Goal: Task Accomplishment & Management: Complete application form

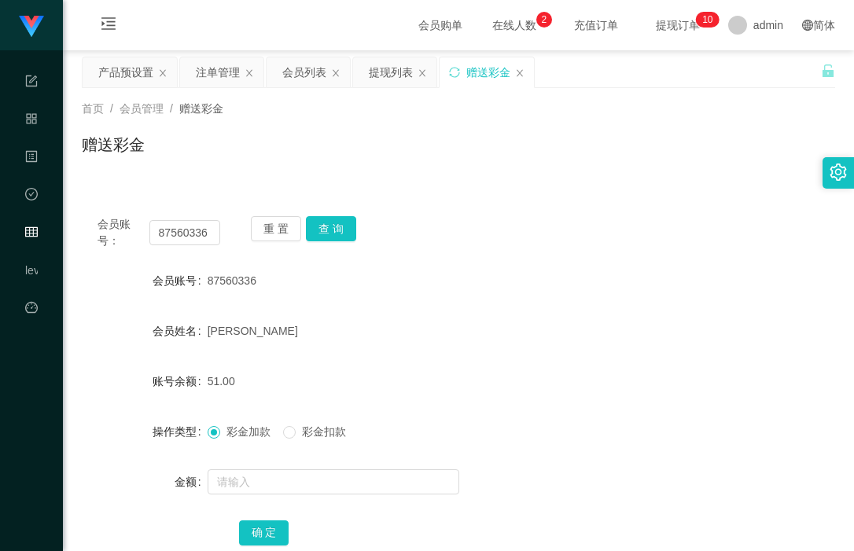
click at [189, 235] on input "87560336" at bounding box center [185, 232] width 72 height 25
drag, startPoint x: 0, startPoint y: 0, endPoint x: 189, endPoint y: 235, distance: 301.5
click at [189, 235] on input "94688087" at bounding box center [185, 232] width 72 height 25
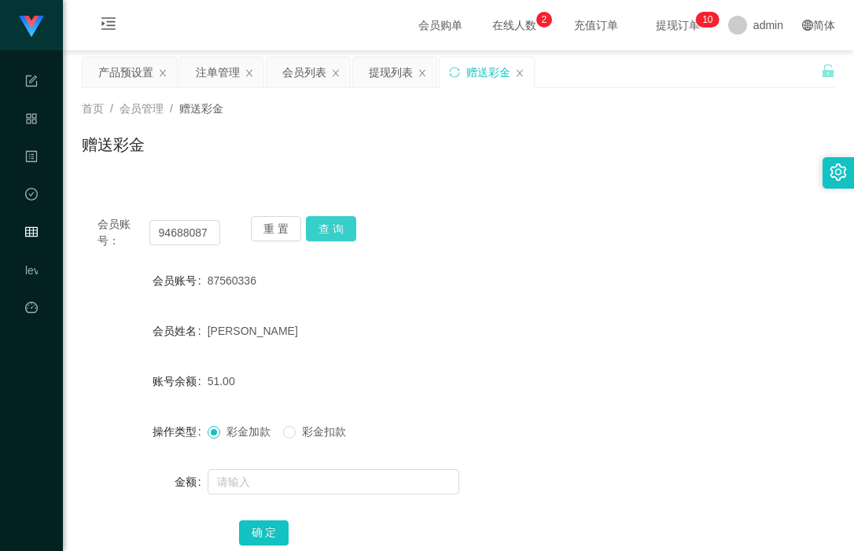
type input "94688087"
click at [337, 230] on button "查 询" at bounding box center [331, 228] width 50 height 25
click at [186, 230] on input "94688087" at bounding box center [185, 232] width 72 height 25
click at [387, 79] on div "提现列表" at bounding box center [391, 72] width 44 height 30
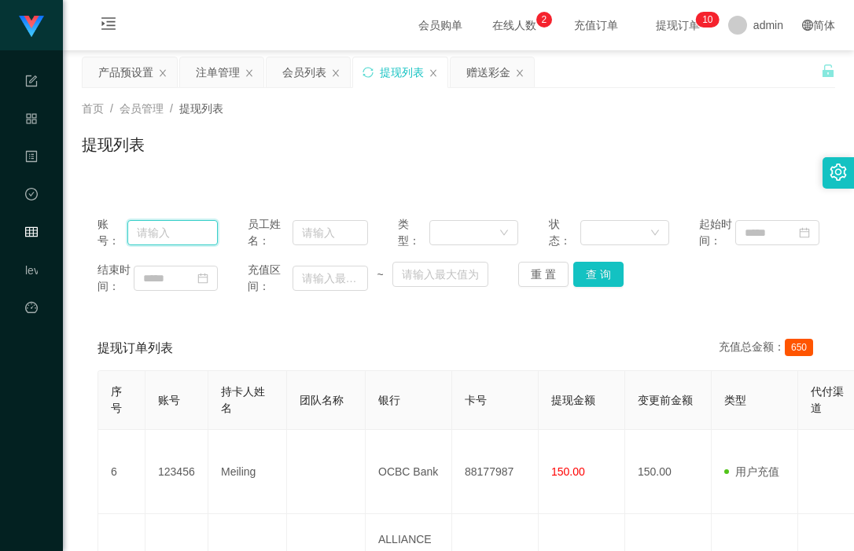
click at [174, 245] on input "text" at bounding box center [172, 232] width 90 height 25
click at [320, 238] on input "text" at bounding box center [331, 232] width 76 height 25
paste input "94688087"
type input "94688087"
click at [592, 287] on button "查 询" at bounding box center [598, 274] width 50 height 25
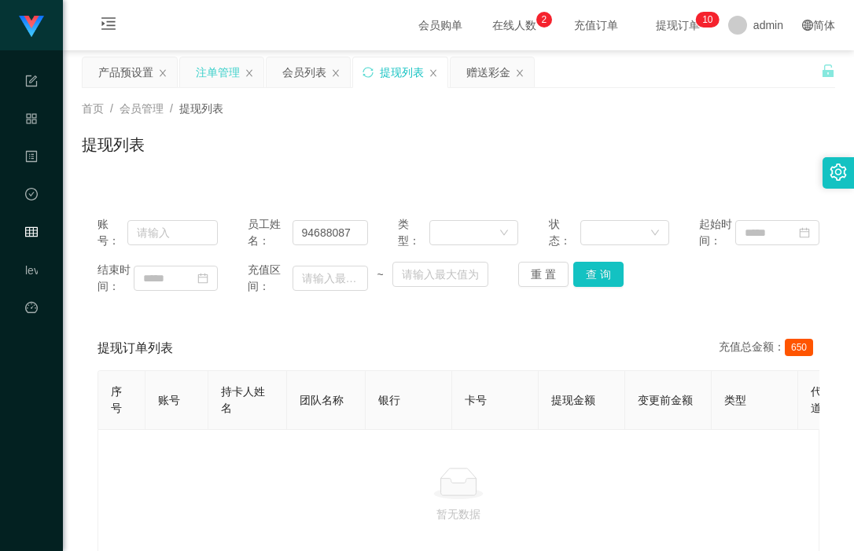
click at [216, 72] on div "注单管理" at bounding box center [218, 72] width 44 height 30
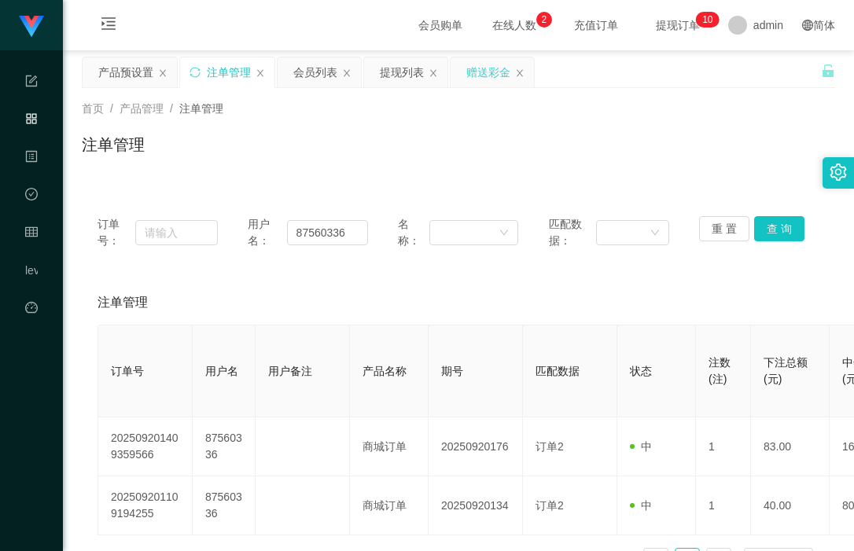
click at [494, 64] on div "赠送彩金" at bounding box center [488, 72] width 44 height 30
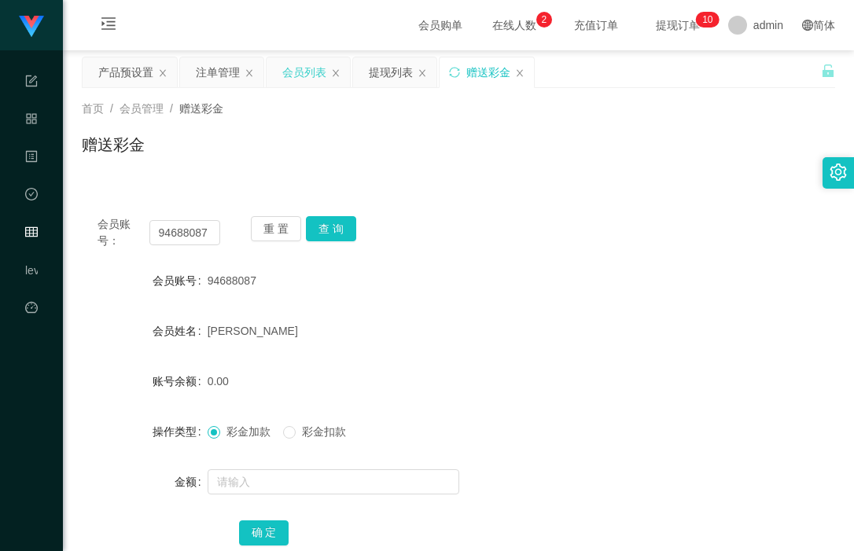
click at [304, 76] on div "会员列表" at bounding box center [304, 72] width 44 height 30
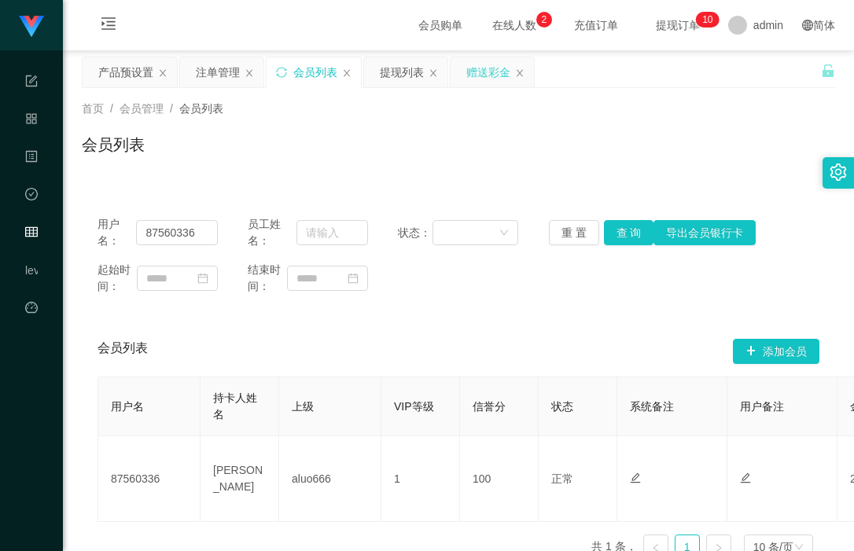
click at [492, 76] on div "赠送彩金" at bounding box center [488, 72] width 44 height 30
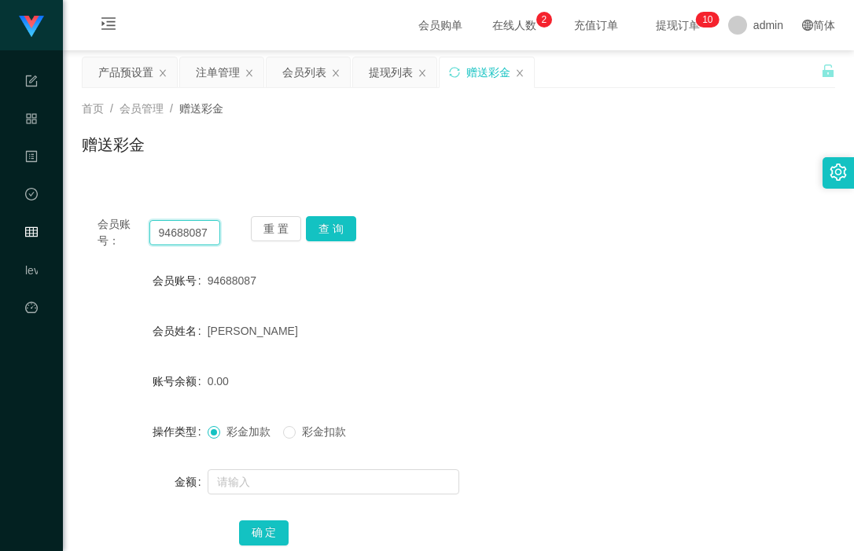
click at [171, 233] on input "94688087" at bounding box center [185, 232] width 72 height 25
click at [341, 219] on button "查 询" at bounding box center [331, 228] width 50 height 25
click at [348, 219] on button "查 询" at bounding box center [331, 228] width 50 height 25
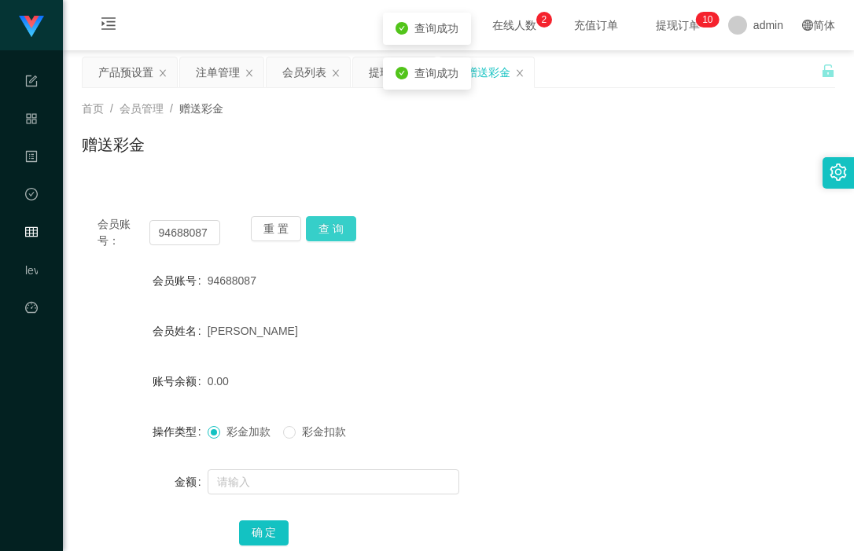
click at [339, 224] on button "查 询" at bounding box center [331, 228] width 50 height 25
click at [400, 208] on div "会员账号： 94688087 重 置 查 询 会员账号 94688087 会员姓名 [PERSON_NAME] 账号余额 0.00 操作类型 彩金加款 彩金扣…" at bounding box center [458, 392] width 753 height 382
click at [339, 227] on button "查 询" at bounding box center [331, 228] width 50 height 25
click at [186, 235] on input "94688087" at bounding box center [185, 232] width 72 height 25
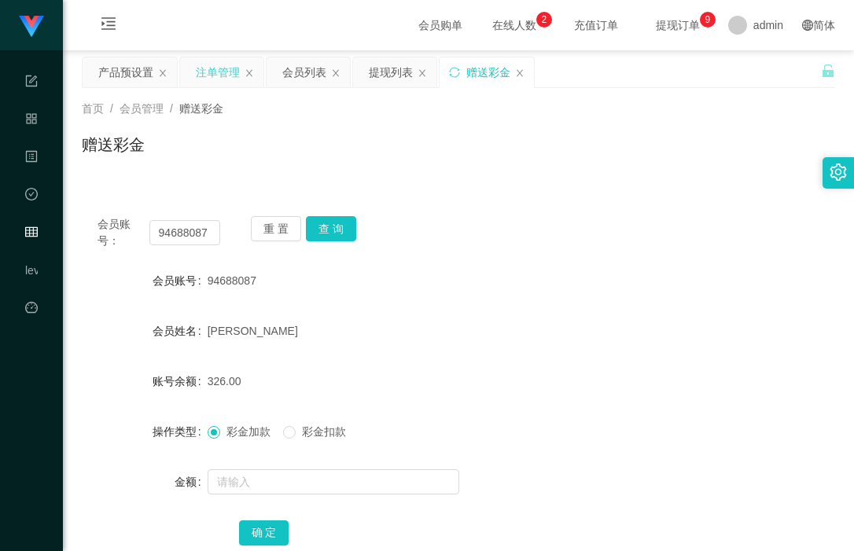
click at [219, 72] on div "注单管理" at bounding box center [218, 72] width 44 height 30
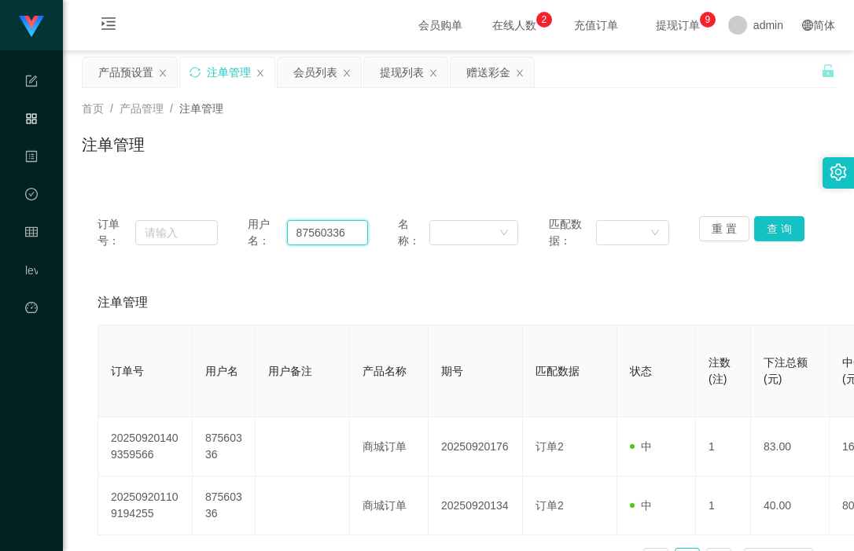
click at [324, 227] on input "87560336" at bounding box center [328, 232] width 82 height 25
paste input "94688087"
type input "94688087"
click at [770, 224] on button "查 询" at bounding box center [779, 228] width 50 height 25
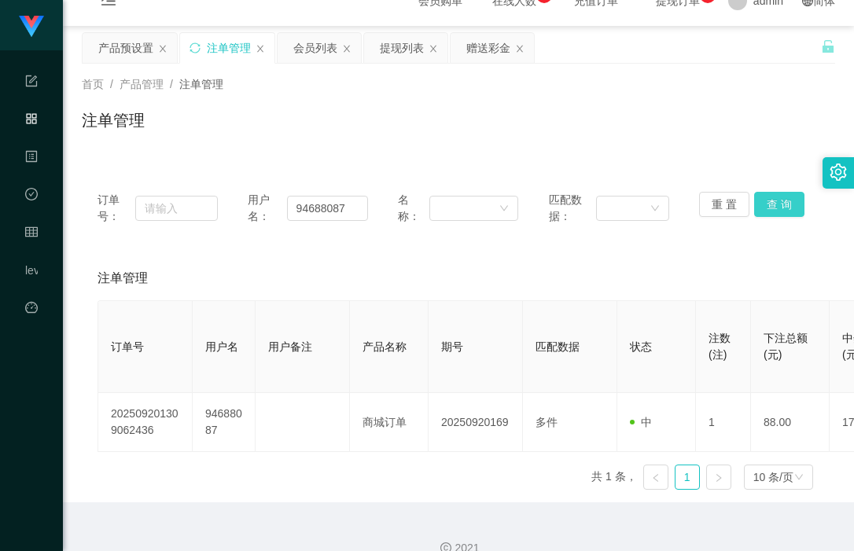
scroll to position [49, 0]
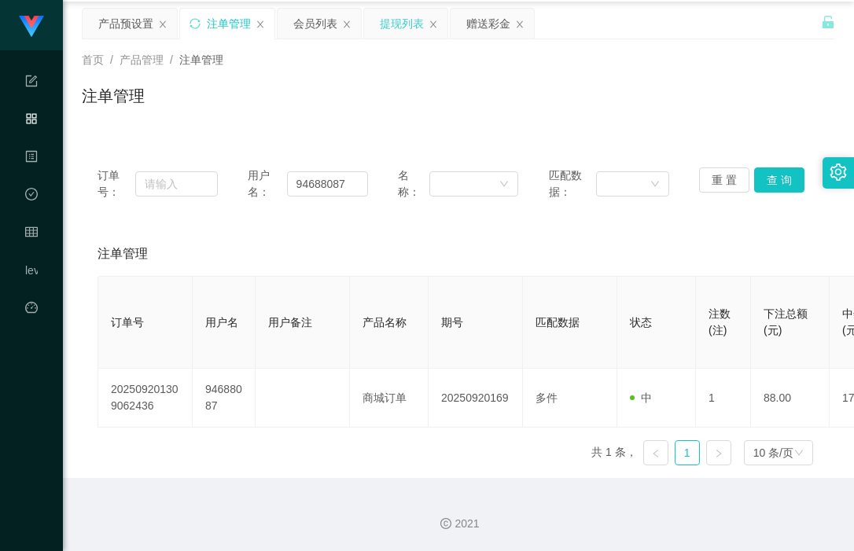
click at [409, 20] on div "提现列表" at bounding box center [402, 24] width 44 height 30
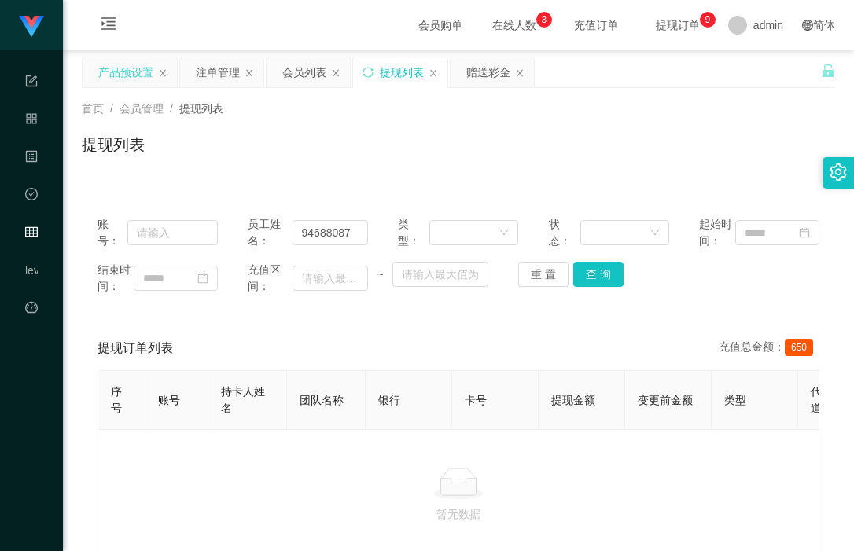
click at [112, 72] on div "产品预设置" at bounding box center [125, 72] width 55 height 30
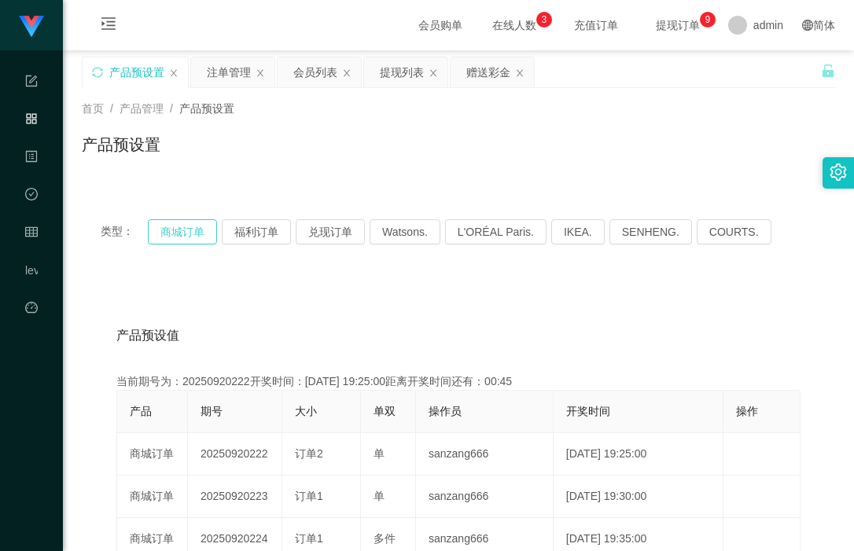
click at [169, 233] on button "商城订单" at bounding box center [182, 231] width 69 height 25
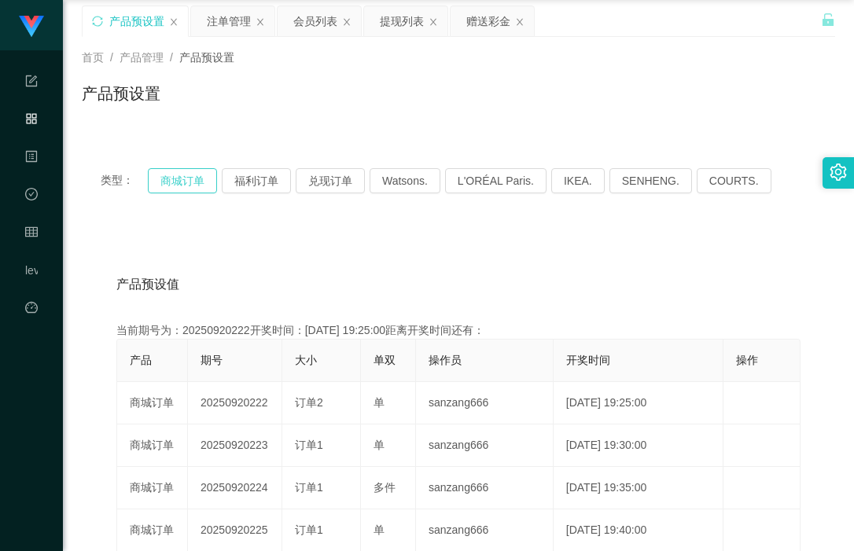
scroll to position [79, 0]
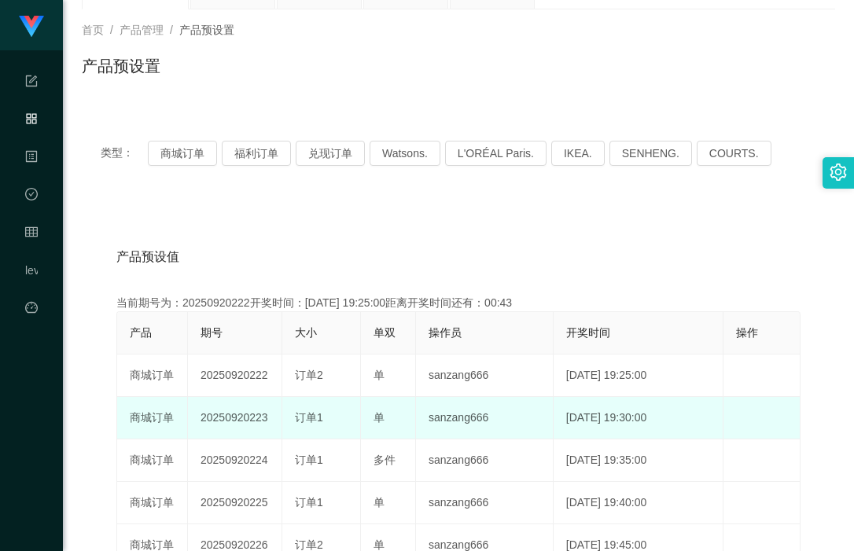
drag, startPoint x: 249, startPoint y: 417, endPoint x: 267, endPoint y: 420, distance: 19.1
click at [267, 420] on td "20250920223" at bounding box center [235, 418] width 94 height 42
click at [287, 420] on td "订单1" at bounding box center [321, 418] width 79 height 42
drag, startPoint x: 250, startPoint y: 415, endPoint x: 360, endPoint y: 422, distance: 110.3
click at [360, 422] on tr "商城订单 20250920223 订单1 单 sanzang666 [DATE] 19:30:00 编 辑 限制投注" at bounding box center [458, 418] width 683 height 42
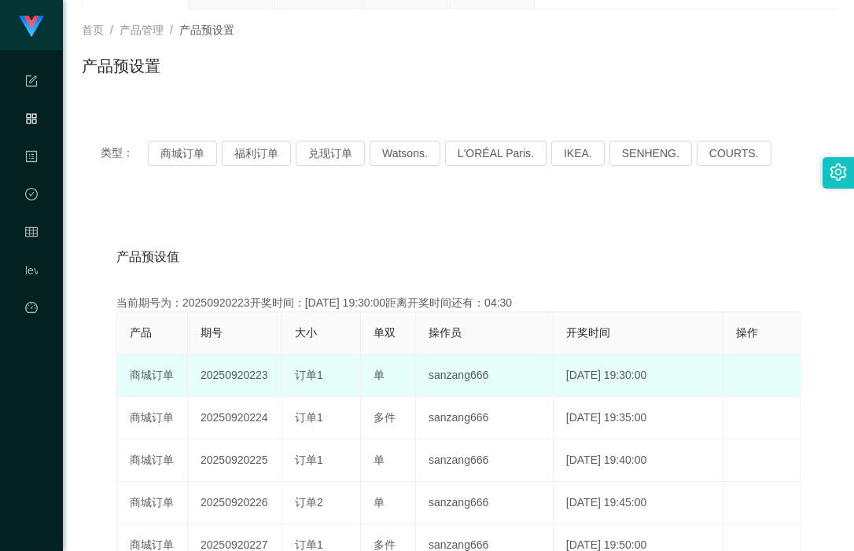
click at [334, 370] on div "订单1" at bounding box center [321, 375] width 53 height 17
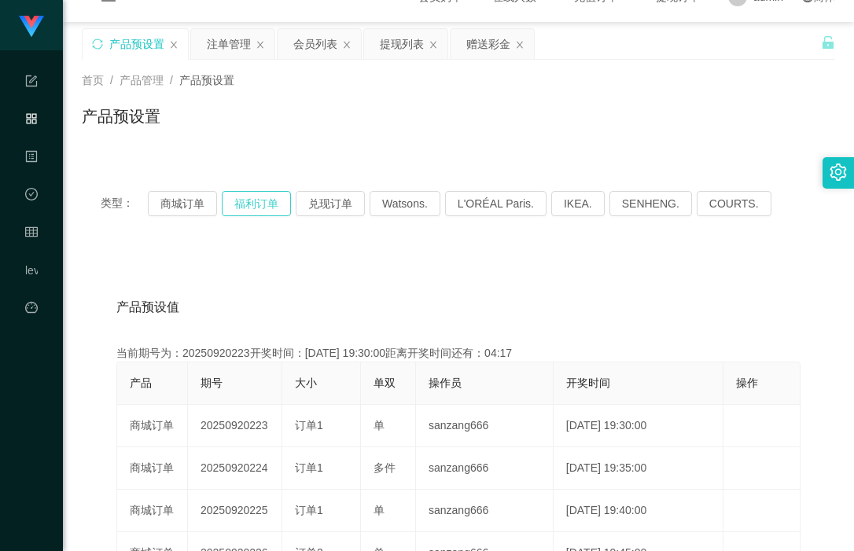
scroll to position [0, 0]
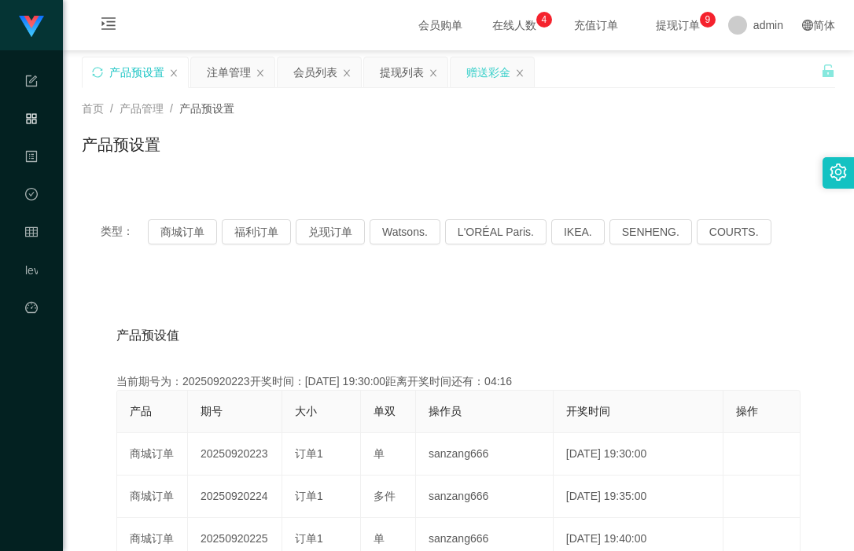
click at [488, 72] on div "赠送彩金" at bounding box center [488, 72] width 44 height 30
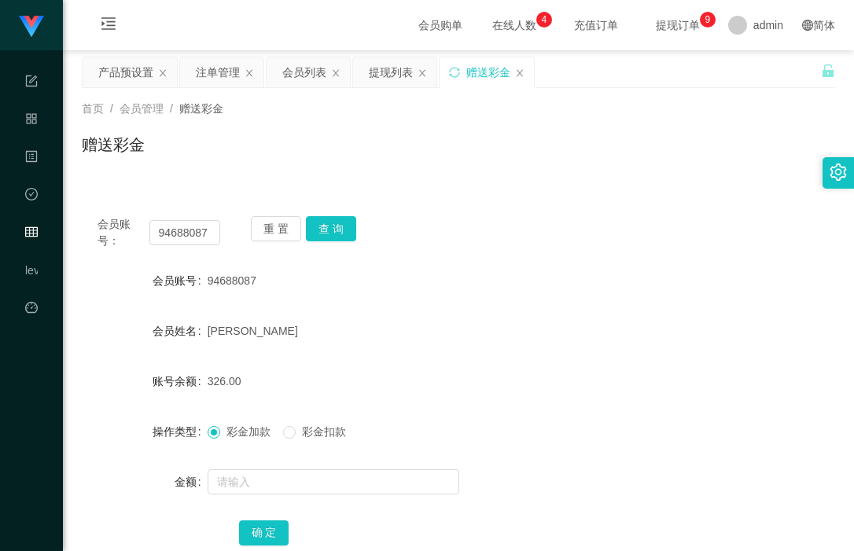
click at [191, 219] on div "会员账号： 94688087" at bounding box center [159, 232] width 123 height 33
click at [187, 230] on input "94688087" at bounding box center [185, 232] width 72 height 25
click at [219, 63] on div "注单管理" at bounding box center [218, 72] width 44 height 30
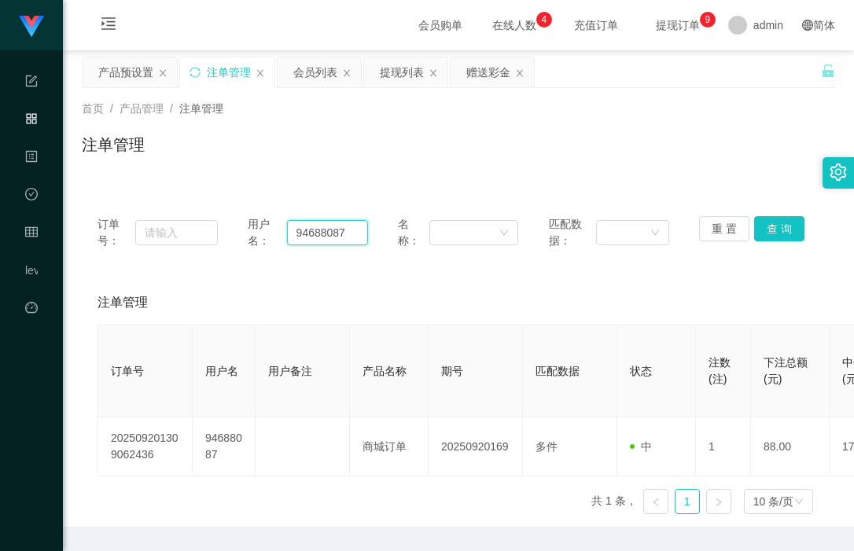
click at [317, 233] on input "94688087" at bounding box center [328, 232] width 82 height 25
click at [771, 227] on button "查 询" at bounding box center [779, 228] width 50 height 25
click at [782, 228] on button "查 询" at bounding box center [779, 228] width 50 height 25
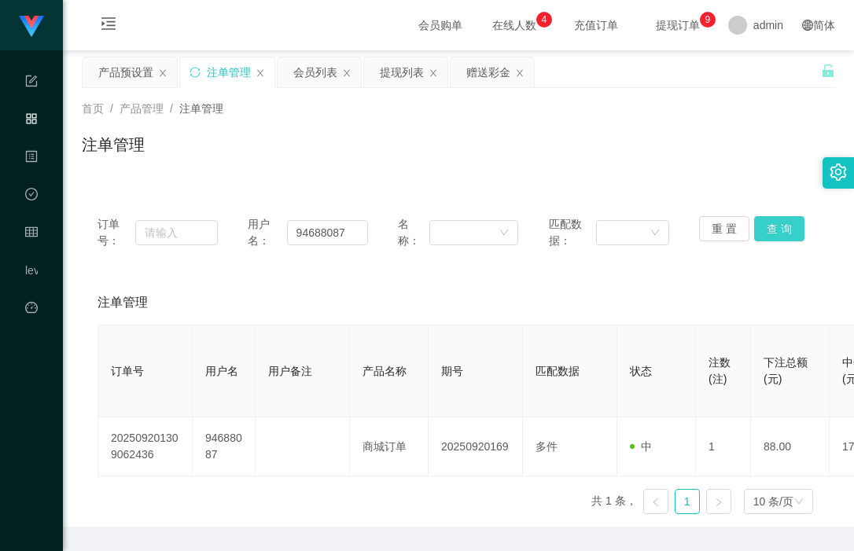
click at [782, 228] on button "查 询" at bounding box center [779, 228] width 50 height 25
click at [780, 228] on button "查 询" at bounding box center [779, 228] width 50 height 25
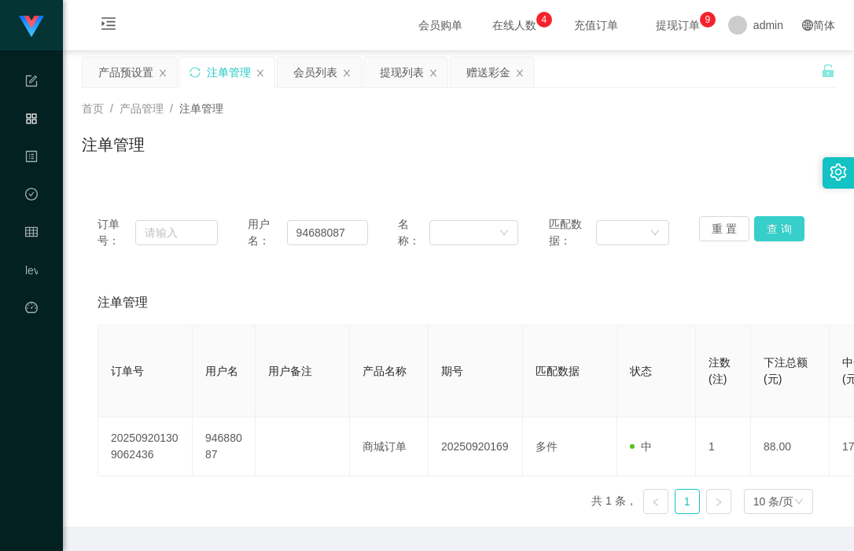
click at [780, 228] on button "查 询" at bounding box center [779, 228] width 50 height 25
click at [785, 236] on button "查 询" at bounding box center [779, 228] width 50 height 25
click at [321, 233] on input "94688087" at bounding box center [328, 232] width 82 height 25
click at [315, 82] on div "会员列表" at bounding box center [315, 72] width 44 height 30
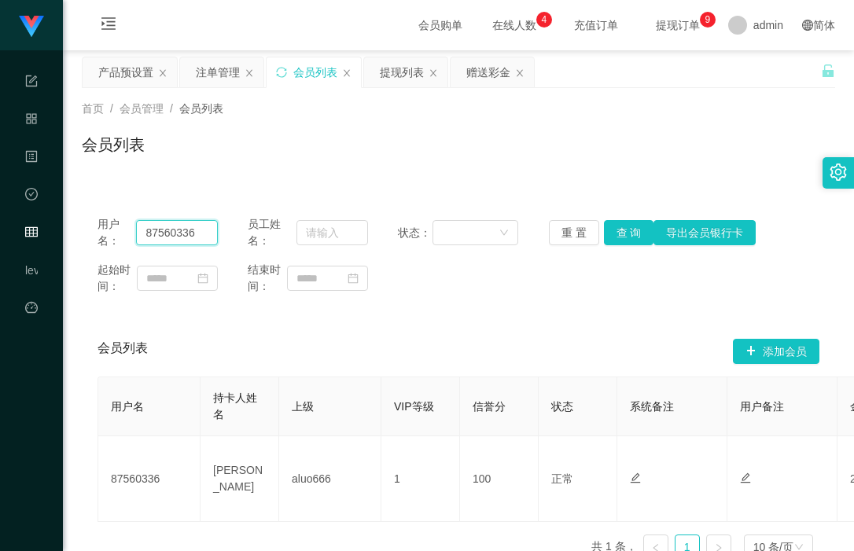
click at [173, 225] on input "87560336" at bounding box center [177, 232] width 82 height 25
paste input "94688087"
type input "94688087"
click at [616, 233] on button "查 询" at bounding box center [629, 232] width 50 height 25
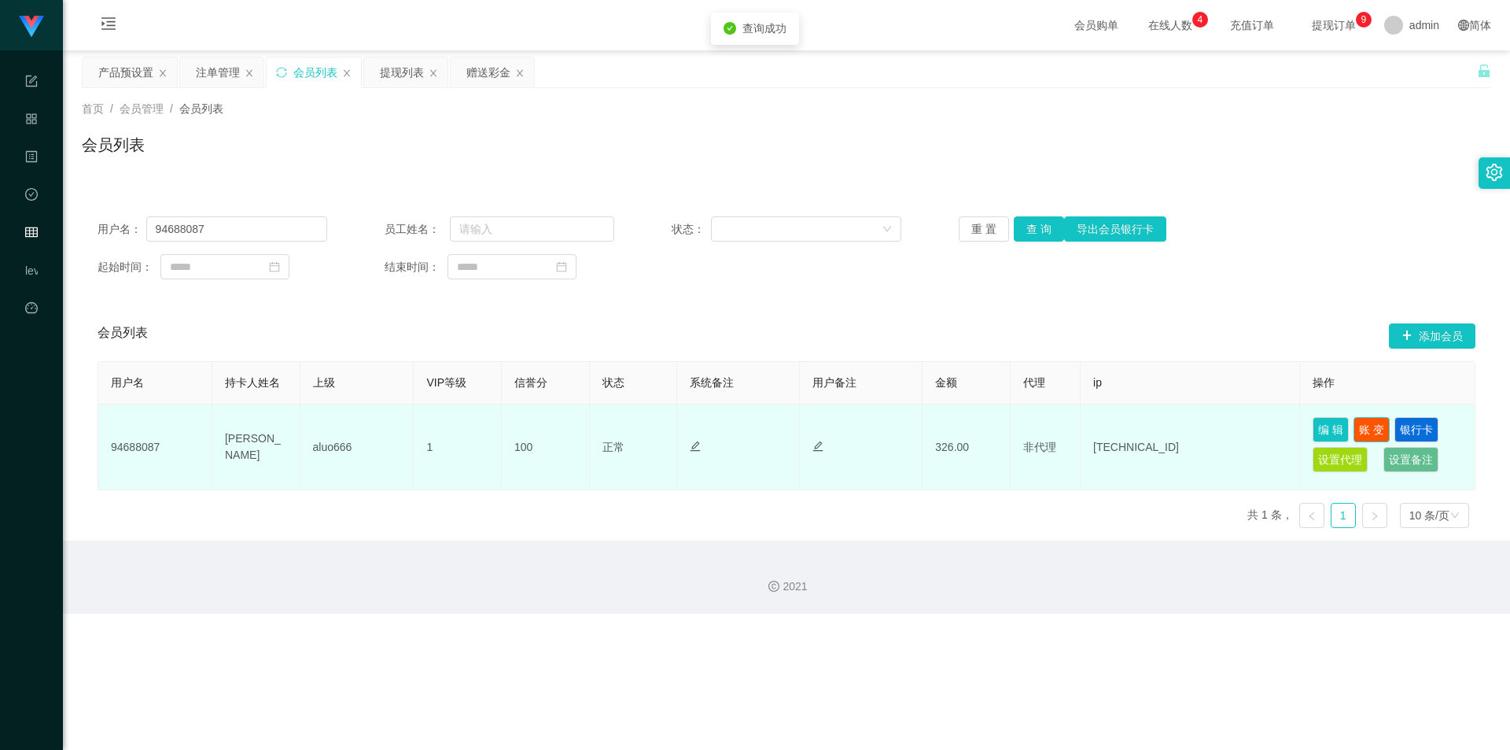
click at [853, 433] on button "账 变" at bounding box center [1372, 429] width 36 height 25
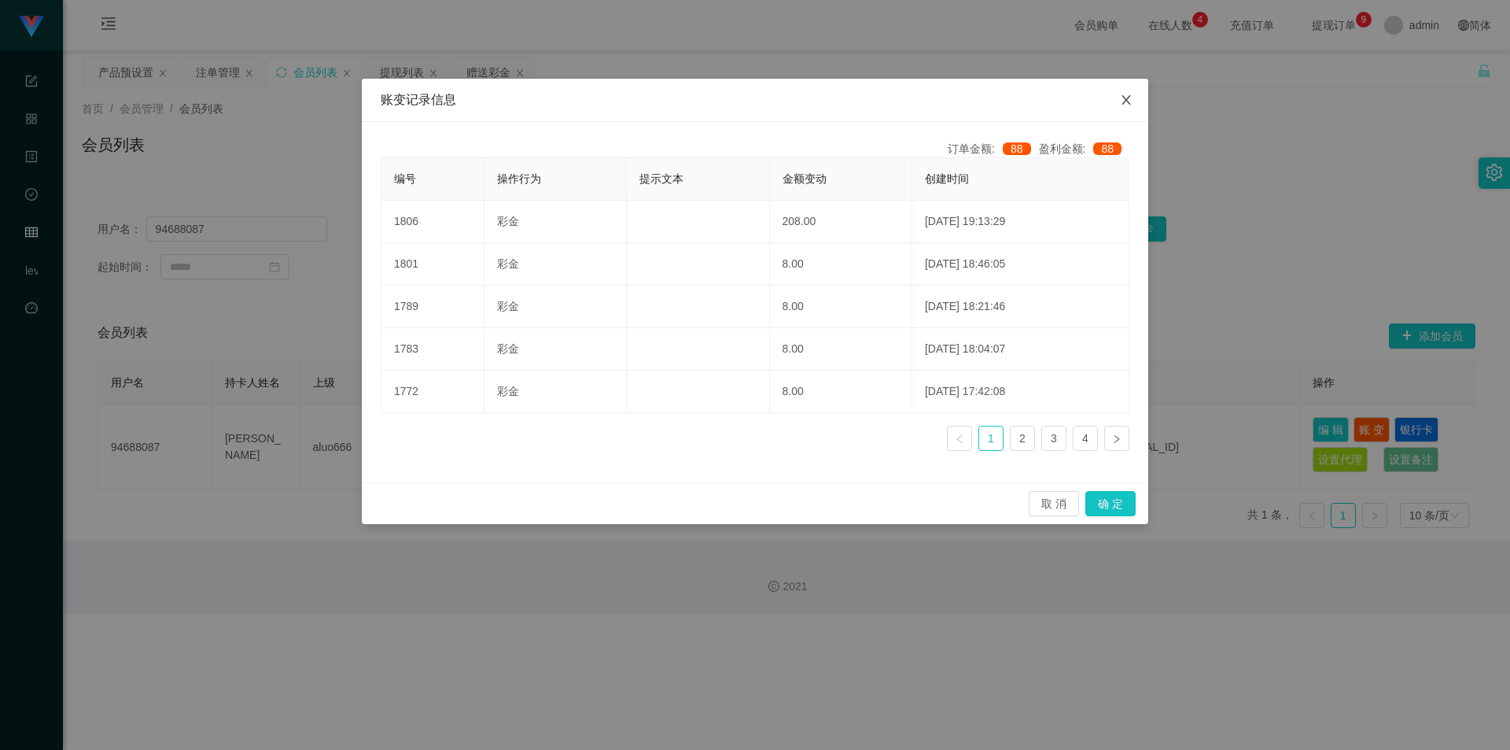
click at [853, 103] on icon "图标: close" at bounding box center [1126, 100] width 13 height 13
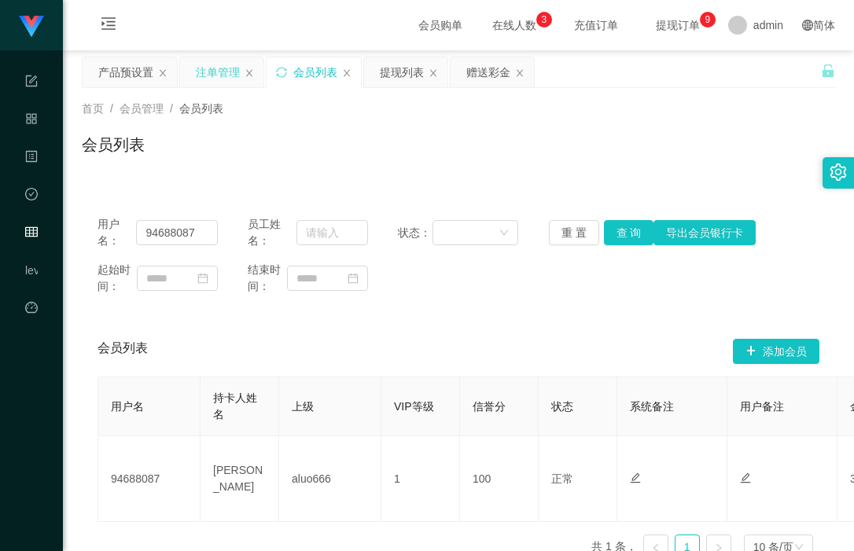
click at [212, 70] on div "注单管理" at bounding box center [218, 72] width 44 height 30
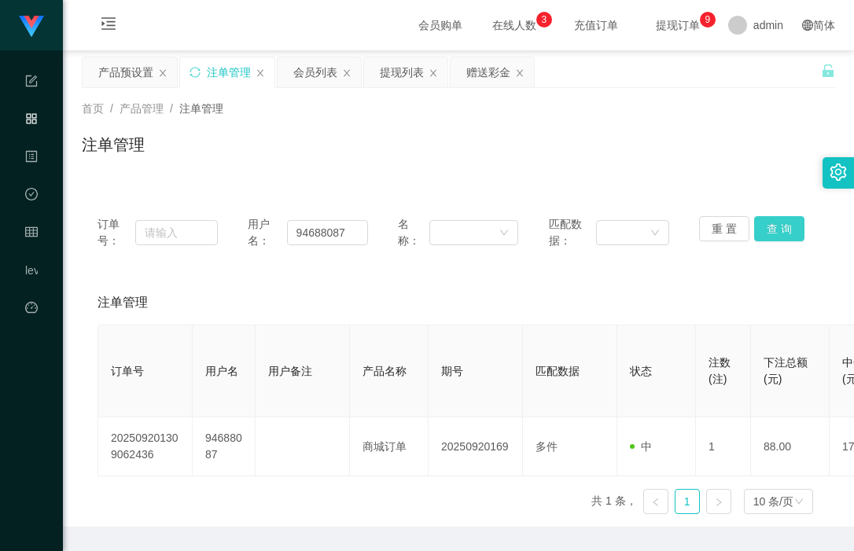
click at [781, 230] on button "查 询" at bounding box center [779, 228] width 50 height 25
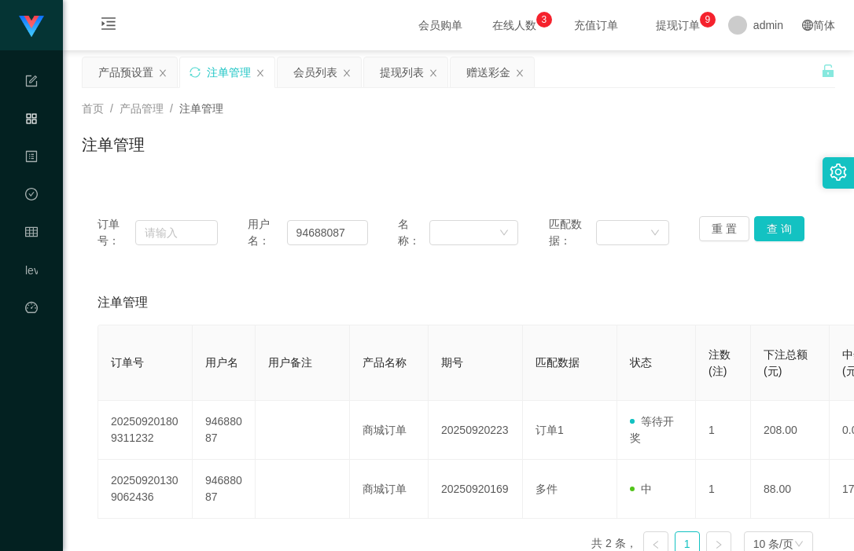
click at [704, 148] on div "注单管理" at bounding box center [458, 151] width 753 height 36
click at [456, 118] on div "首页 / 产品管理 / 注单管理 / 注单管理" at bounding box center [458, 135] width 753 height 68
click at [771, 229] on button "查 询" at bounding box center [779, 228] width 50 height 25
click at [770, 232] on button "查 询" at bounding box center [779, 228] width 50 height 25
click at [322, 243] on input "94688087" at bounding box center [328, 232] width 82 height 25
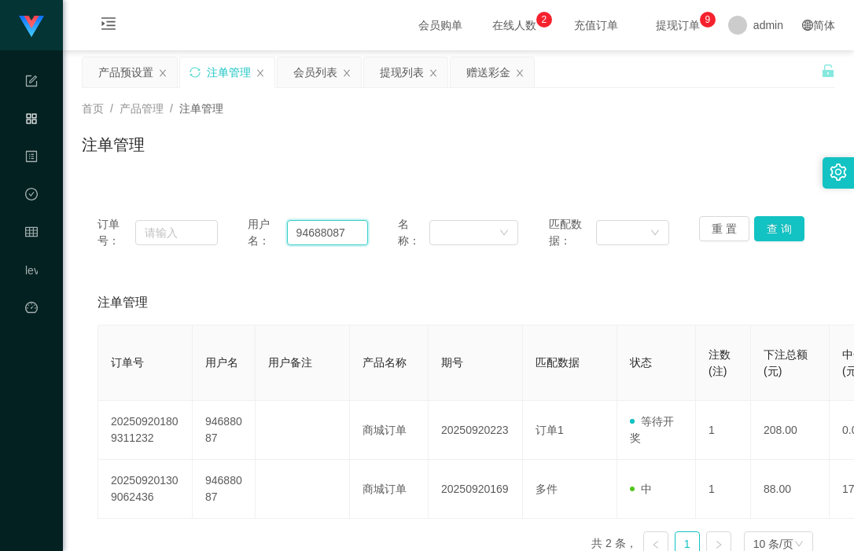
click at [322, 243] on input "94688087" at bounding box center [328, 232] width 82 height 25
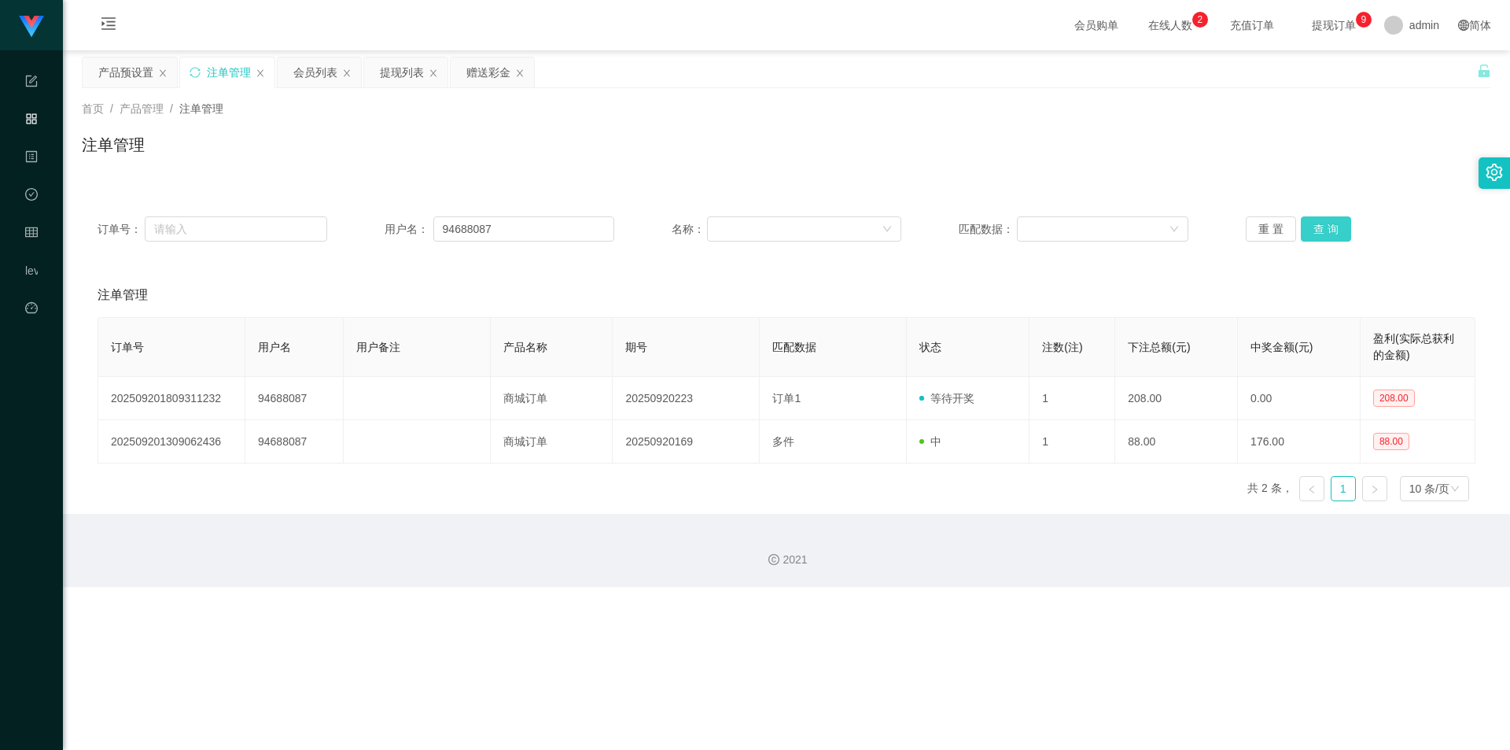
click at [853, 228] on button "查 询" at bounding box center [1326, 228] width 50 height 25
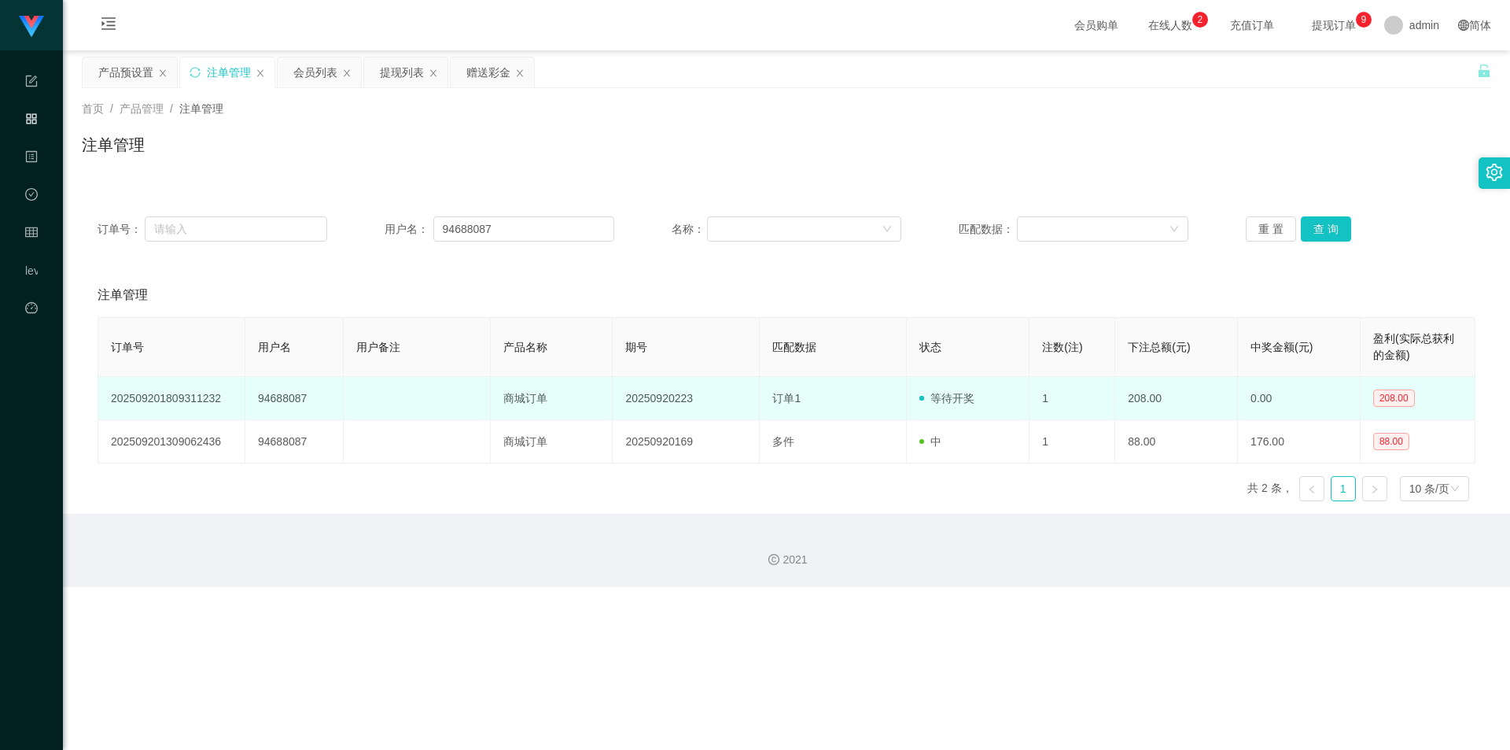
click at [853, 403] on span "等待开奖" at bounding box center [946, 398] width 55 height 13
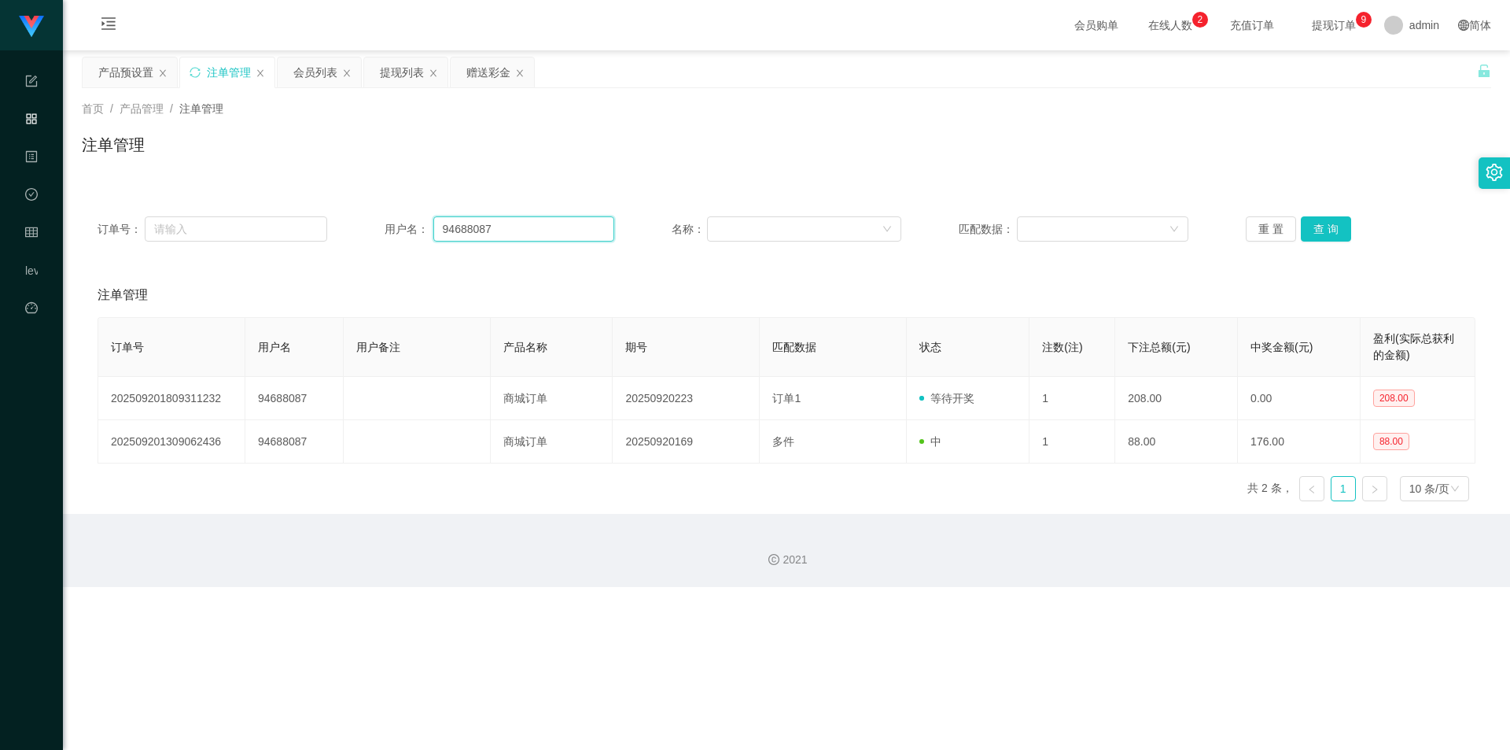
drag, startPoint x: 501, startPoint y: 237, endPoint x: 403, endPoint y: 234, distance: 98.4
click at [400, 237] on div "用户名： 94688087" at bounding box center [500, 228] width 230 height 25
drag, startPoint x: 1330, startPoint y: 224, endPoint x: 1173, endPoint y: 250, distance: 159.4
click at [853, 224] on button "查 询" at bounding box center [1326, 228] width 50 height 25
click at [513, 247] on div "订单号： 用户名： 94688087 名称： 匹配数据： 重 置 查 询" at bounding box center [786, 229] width 1409 height 57
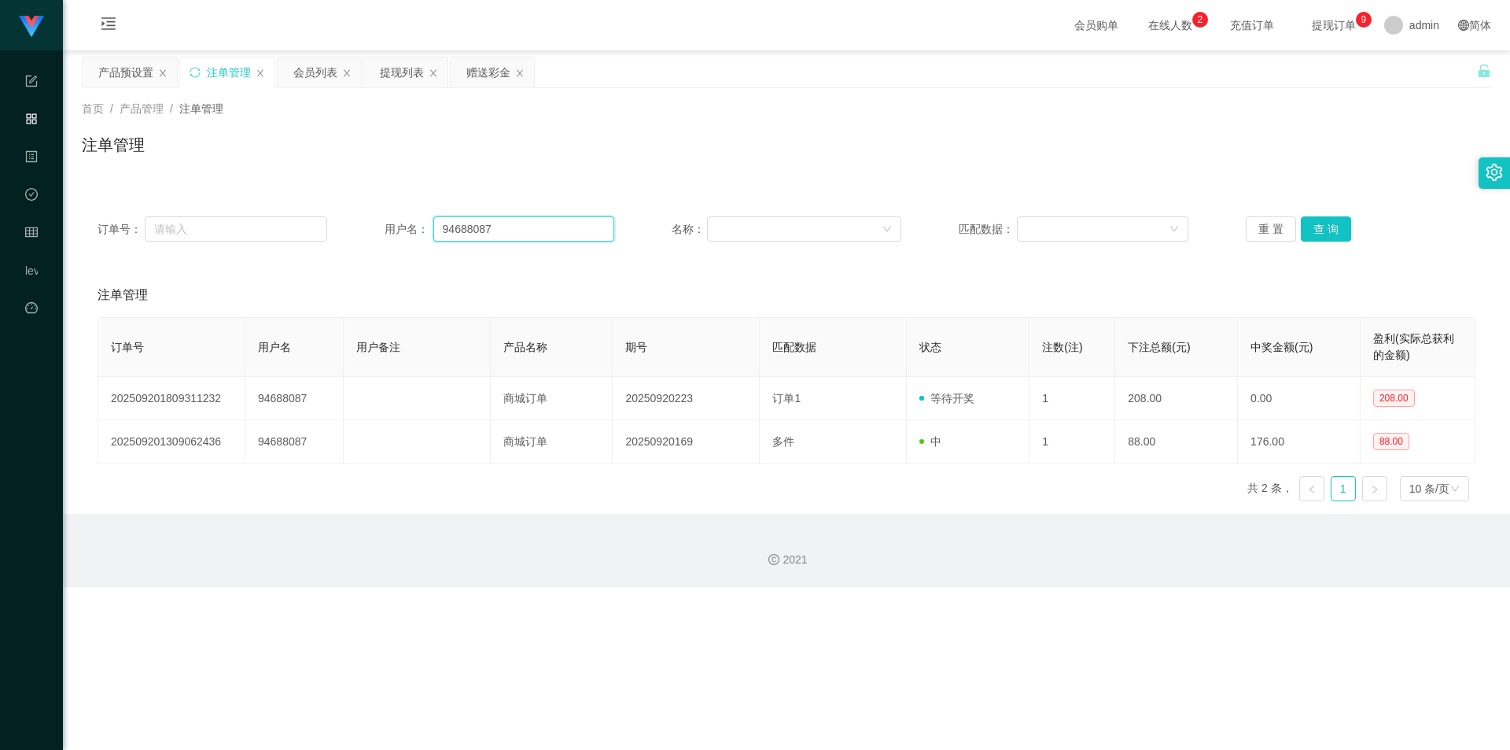
drag, startPoint x: 519, startPoint y: 225, endPoint x: 419, endPoint y: 224, distance: 99.9
click at [419, 224] on div "用户名： 94688087" at bounding box center [500, 228] width 230 height 25
click at [853, 227] on button "查 询" at bounding box center [1326, 228] width 50 height 25
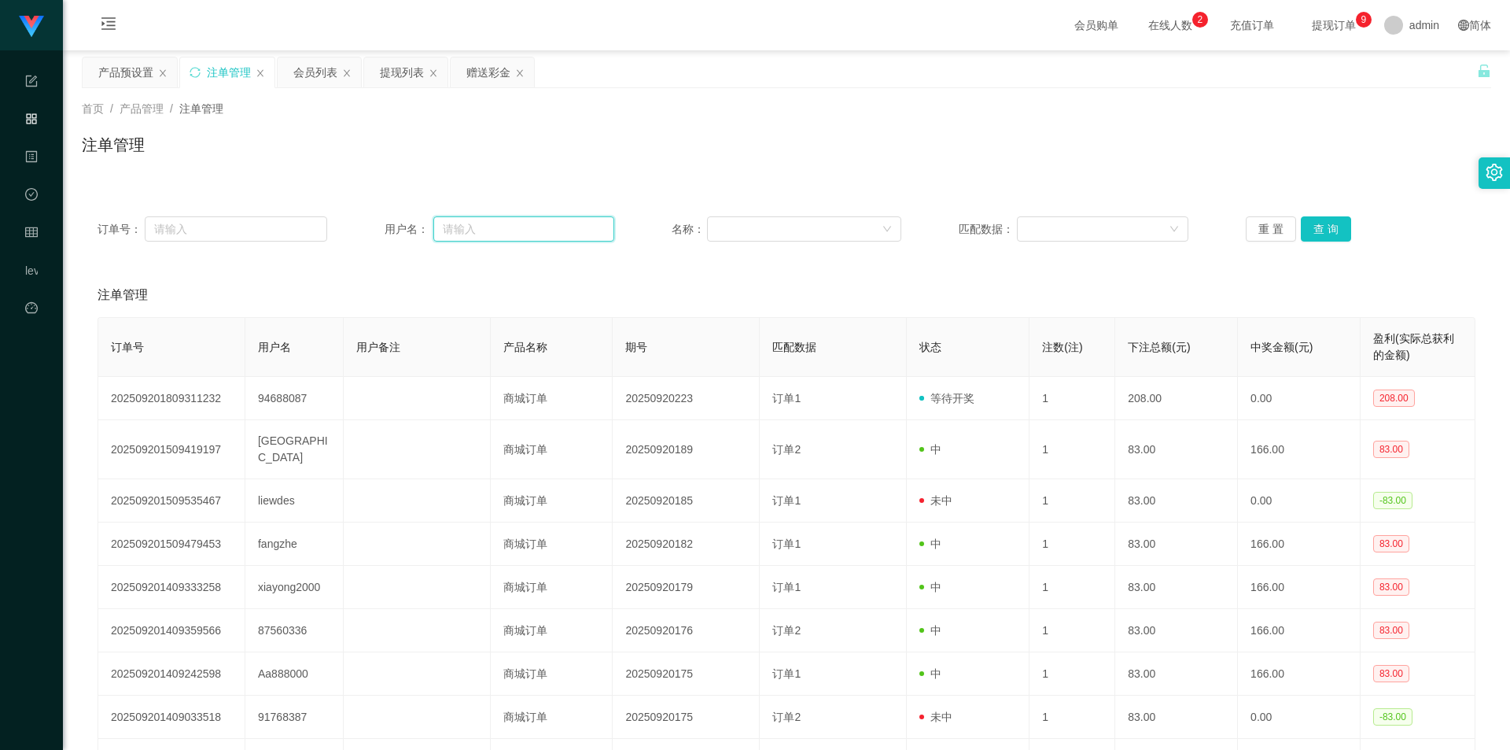
click at [519, 229] on input "text" at bounding box center [523, 228] width 181 height 25
paste input "94688087"
type input "94688087"
click at [853, 229] on button "查 询" at bounding box center [1326, 228] width 50 height 25
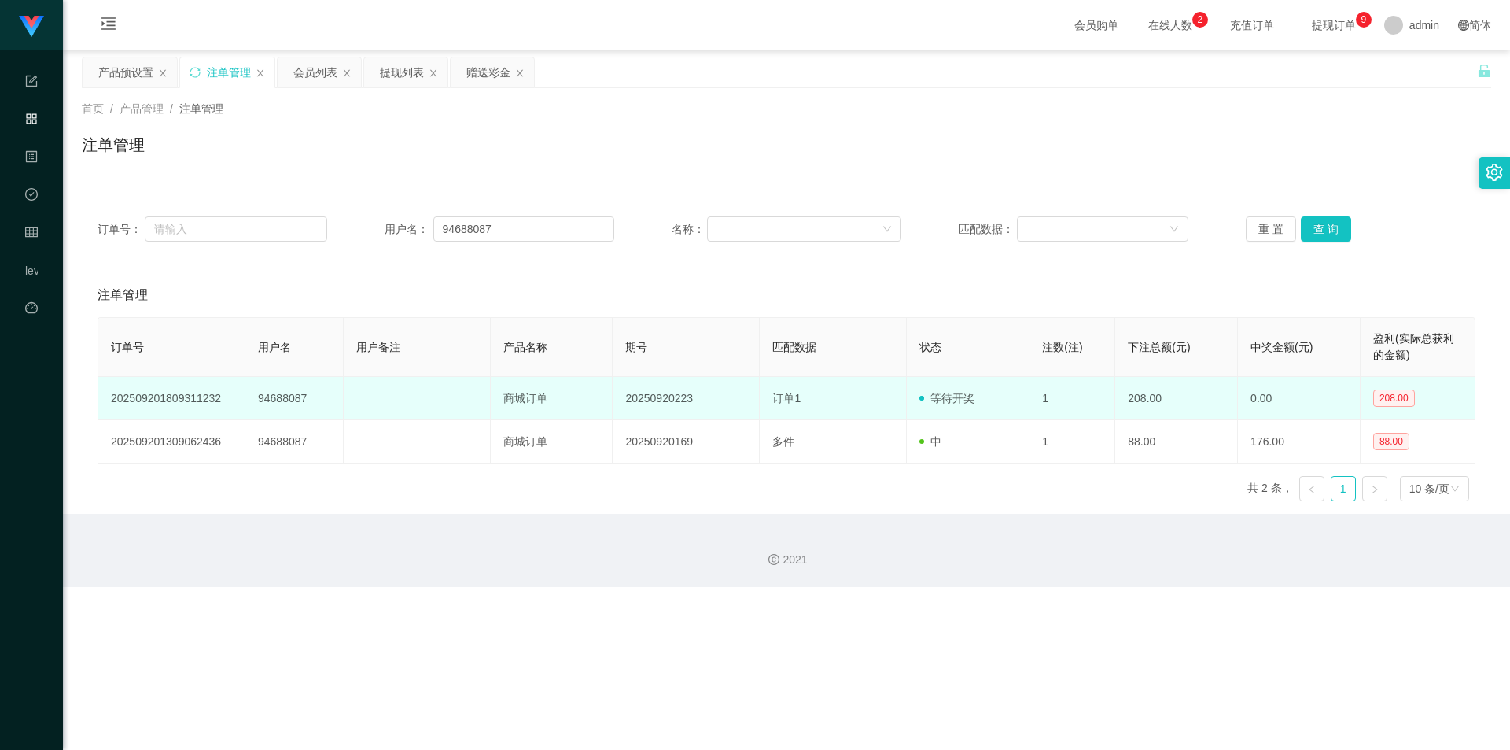
click at [853, 394] on td "208.00" at bounding box center [1176, 398] width 123 height 43
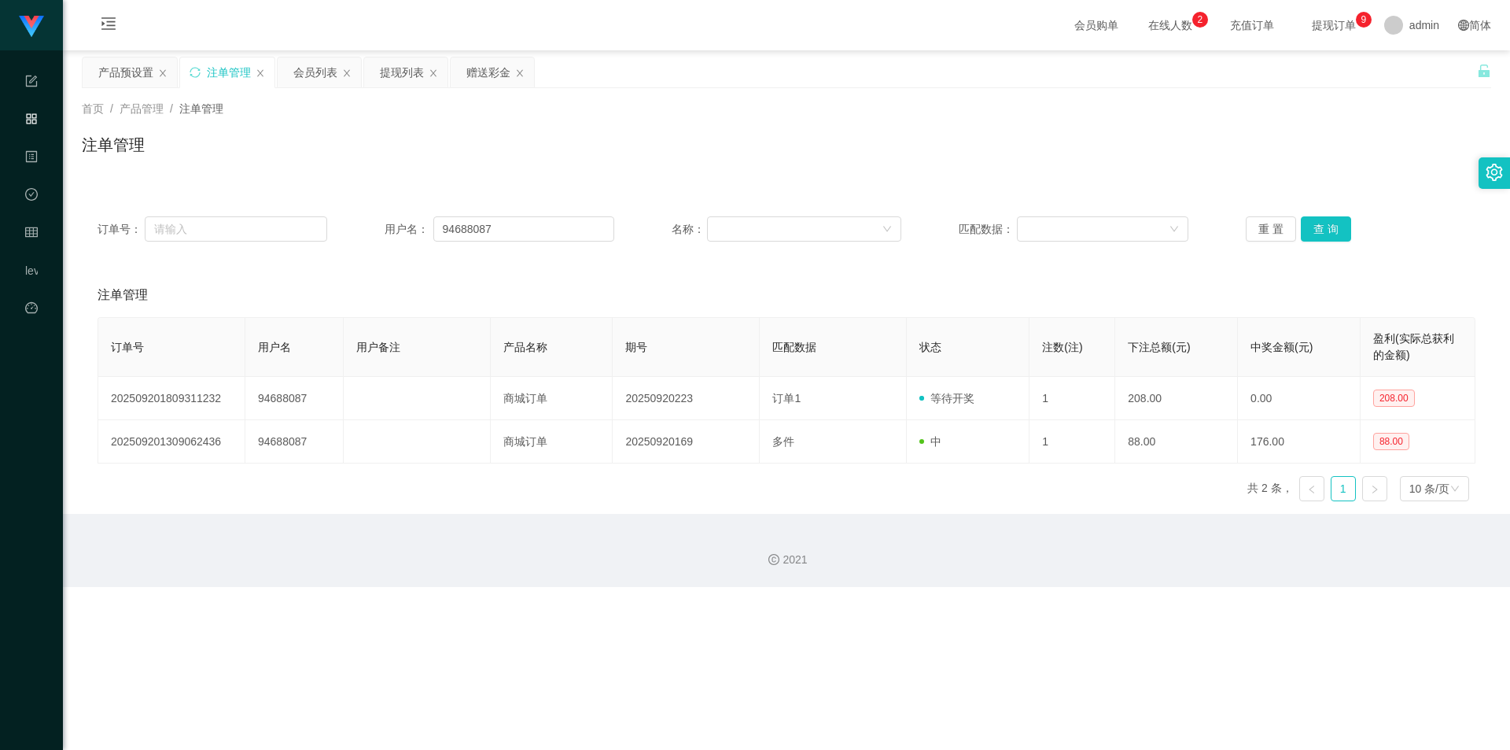
click at [360, 92] on div "首页 / 产品管理 / 注单管理 / 注单管理" at bounding box center [786, 135] width 1447 height 94
click at [482, 78] on div "赠送彩金" at bounding box center [488, 72] width 44 height 30
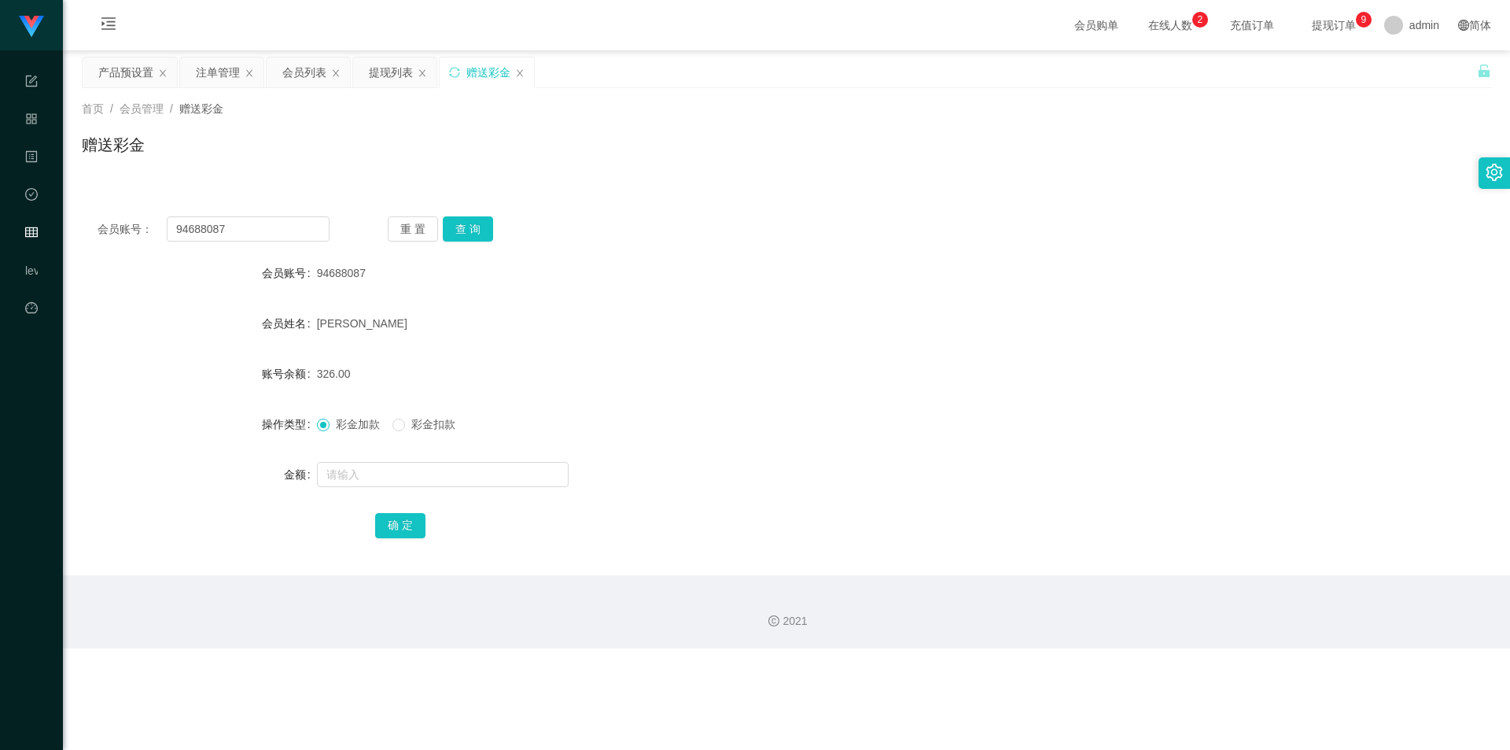
click at [466, 341] on form "会员账号 94688087 会员姓名 [PERSON_NAME] 账号余额 326.00 操作类型 彩金加款 彩金扣款 金额 确 定" at bounding box center [786, 398] width 1409 height 283
click at [352, 476] on input "text" at bounding box center [443, 474] width 252 height 25
click at [461, 224] on button "查 询" at bounding box center [468, 228] width 50 height 25
click at [386, 476] on input "text" at bounding box center [443, 474] width 252 height 25
type input "2"
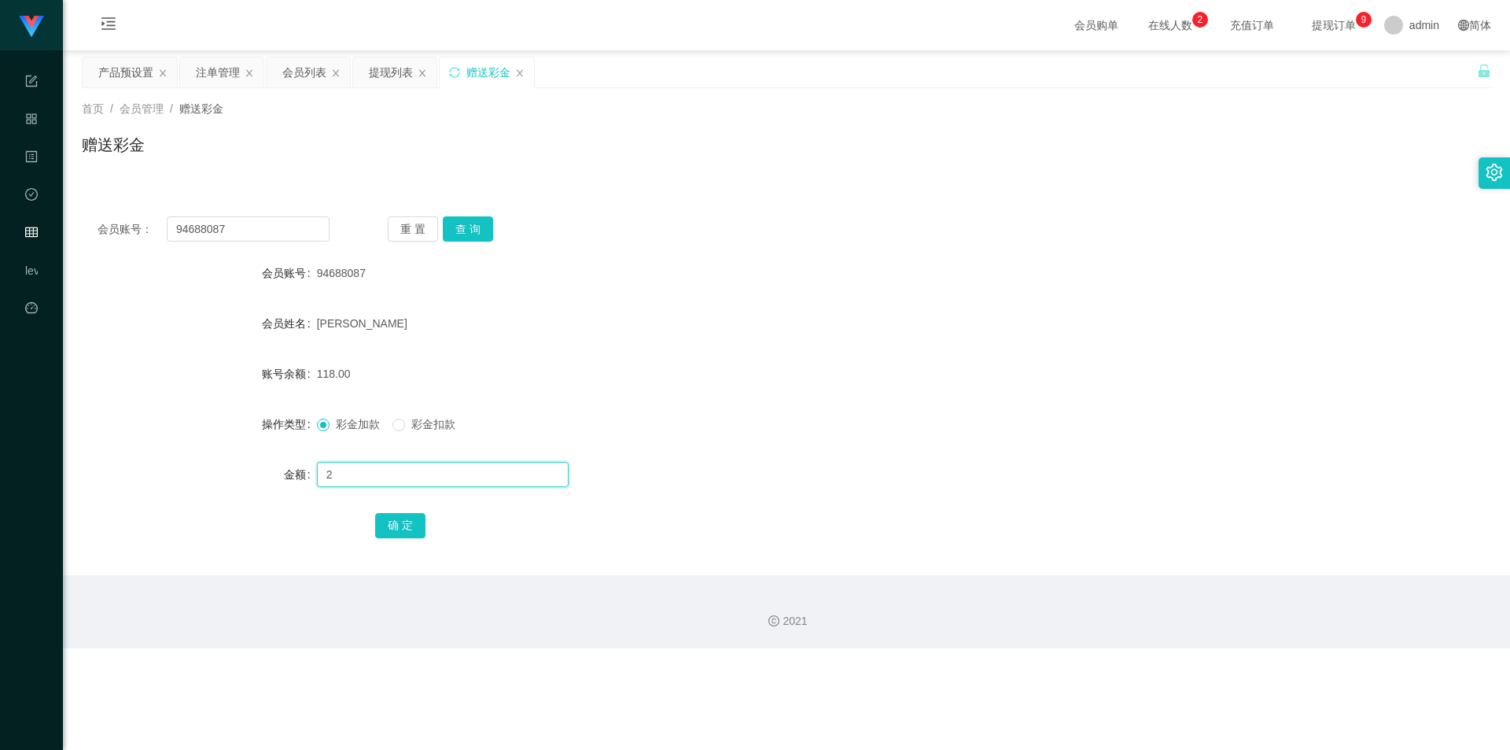
click at [383, 481] on input "2" at bounding box center [443, 474] width 252 height 25
drag, startPoint x: 350, startPoint y: 477, endPoint x: 333, endPoint y: 478, distance: 17.3
click at [333, 478] on input "208" at bounding box center [443, 474] width 252 height 25
type input "291"
click at [394, 523] on button "确 定" at bounding box center [400, 525] width 50 height 25
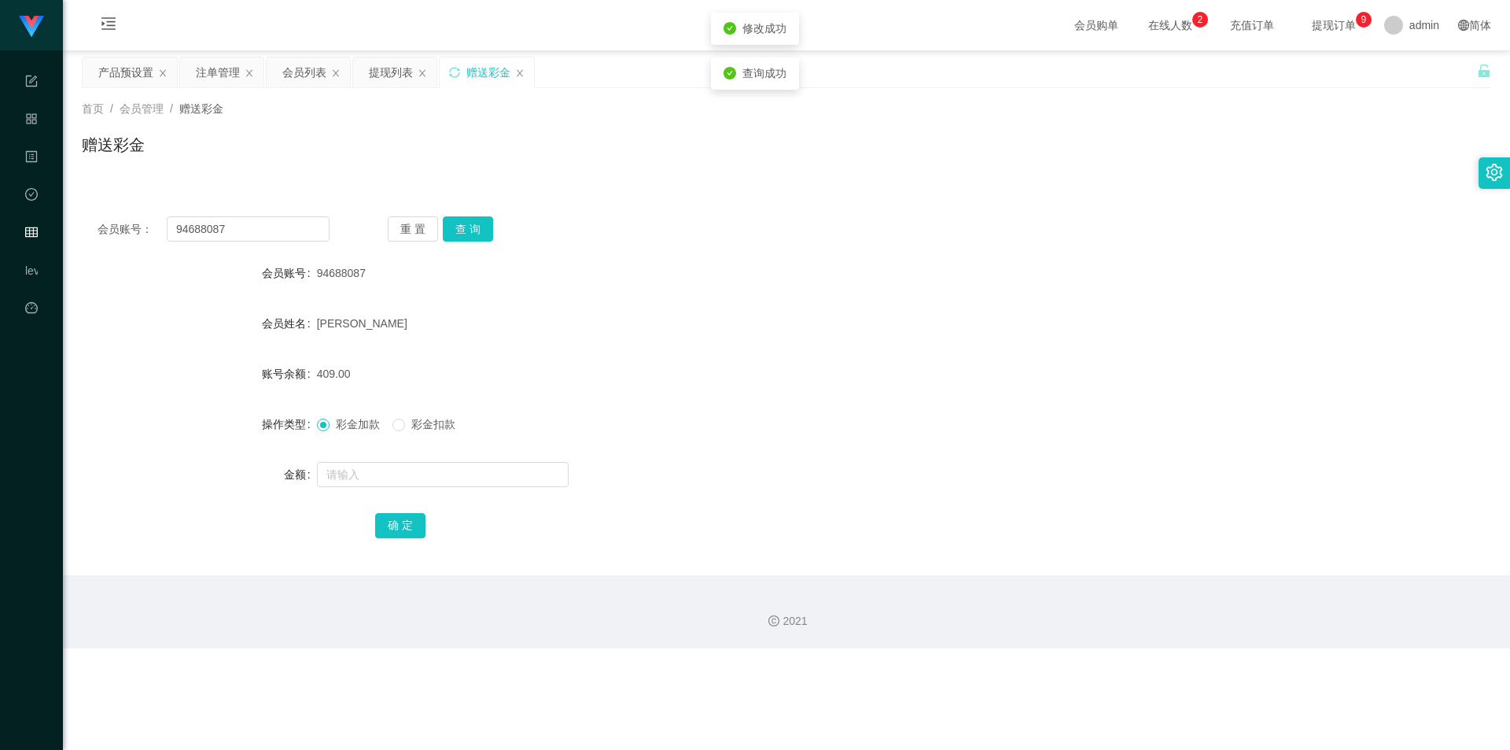
click at [652, 397] on form "会员账号 94688087 会员姓名 [PERSON_NAME] 账号余额 409.00 操作类型 彩金加款 彩金扣款 金额 确 定" at bounding box center [786, 398] width 1409 height 283
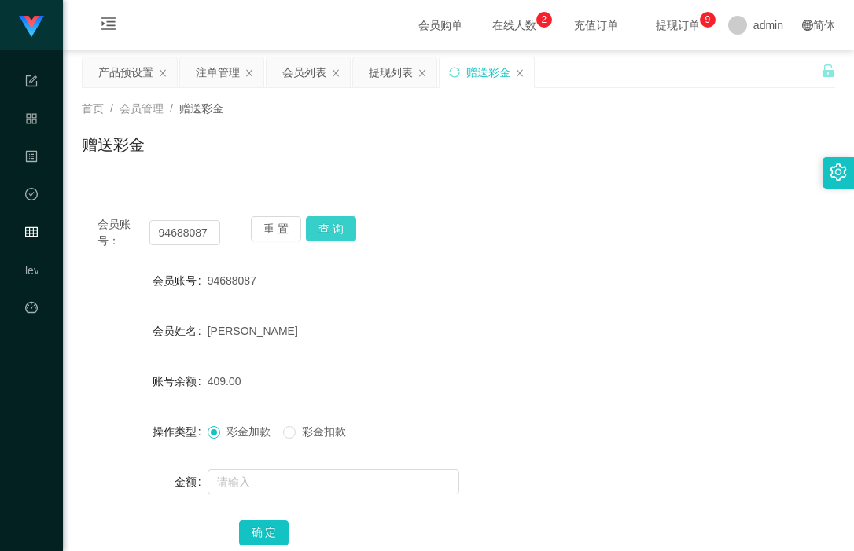
click at [322, 232] on button "查 询" at bounding box center [331, 228] width 50 height 25
click at [401, 233] on div "会员账号： 94688087 重 置 查 询" at bounding box center [458, 232] width 753 height 33
drag, startPoint x: 327, startPoint y: 230, endPoint x: 348, endPoint y: 227, distance: 21.5
click at [327, 230] on button "查 询" at bounding box center [331, 228] width 50 height 25
click at [183, 232] on input "94688087" at bounding box center [185, 232] width 72 height 25
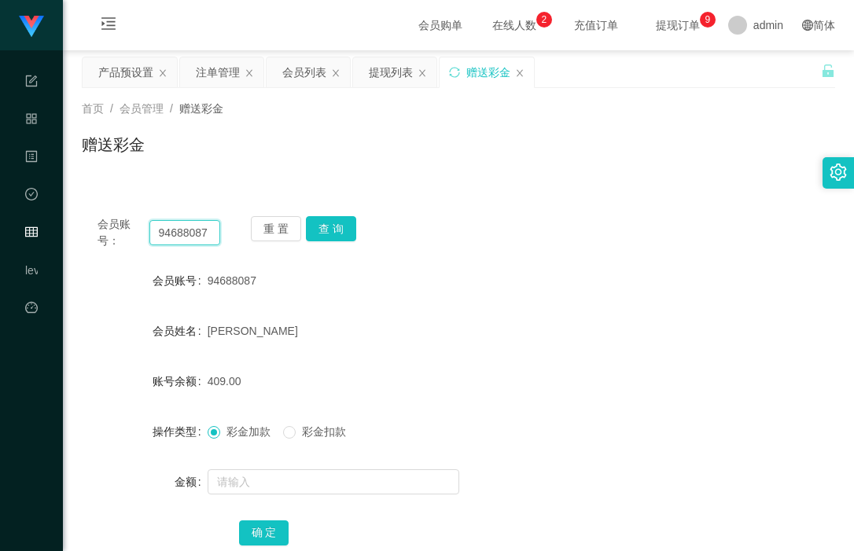
click at [183, 232] on input "94688087" at bounding box center [185, 232] width 72 height 25
click at [329, 225] on button "查 询" at bounding box center [331, 228] width 50 height 25
click at [472, 216] on div "会员账号： 94688087 重 置 查 询" at bounding box center [458, 232] width 753 height 33
click at [331, 234] on button "查 询" at bounding box center [331, 228] width 50 height 25
click at [322, 230] on button "查 询" at bounding box center [331, 228] width 50 height 25
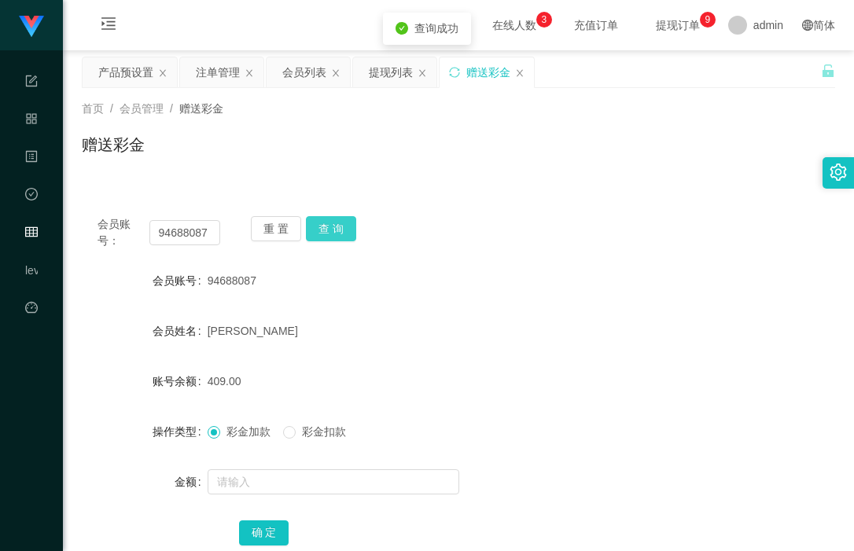
click at [329, 231] on button "查 询" at bounding box center [331, 228] width 50 height 25
click at [330, 231] on button "查 询" at bounding box center [331, 228] width 50 height 25
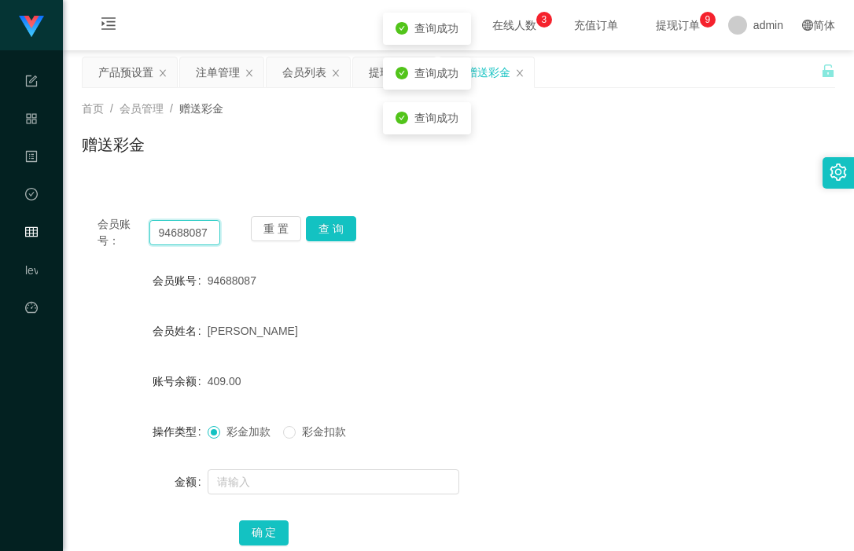
click at [182, 230] on input "94688087" at bounding box center [185, 232] width 72 height 25
click at [421, 263] on div "会员账号： 94688087 重 置 查 询 会员账号 94688087 会员姓名 [PERSON_NAME] 账号余额 409.00 操作类型 彩金加款 彩…" at bounding box center [458, 392] width 753 height 382
drag, startPoint x: 220, startPoint y: 64, endPoint x: 246, endPoint y: 76, distance: 28.5
click at [220, 64] on div "注单管理" at bounding box center [218, 72] width 44 height 30
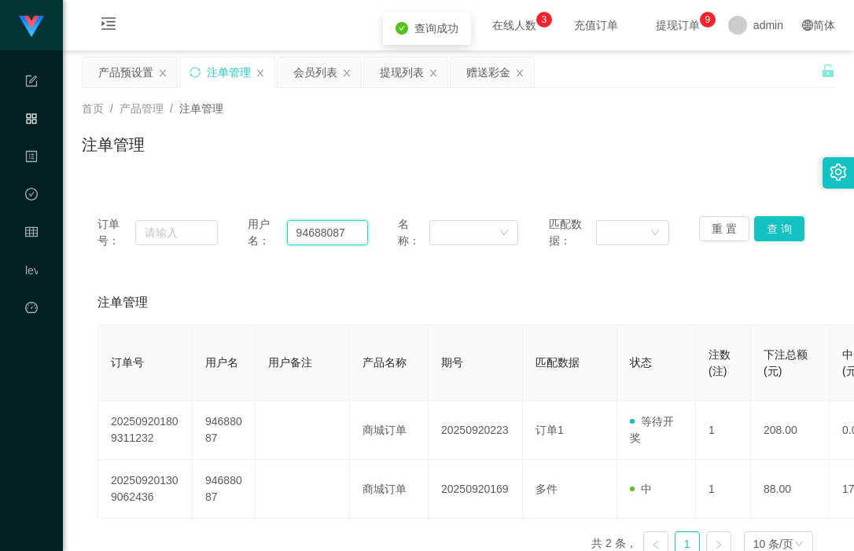
click at [310, 228] on input "94688087" at bounding box center [328, 232] width 82 height 25
paste input "94688087"
type input "94688087"
click at [364, 231] on input "94688087" at bounding box center [328, 232] width 82 height 25
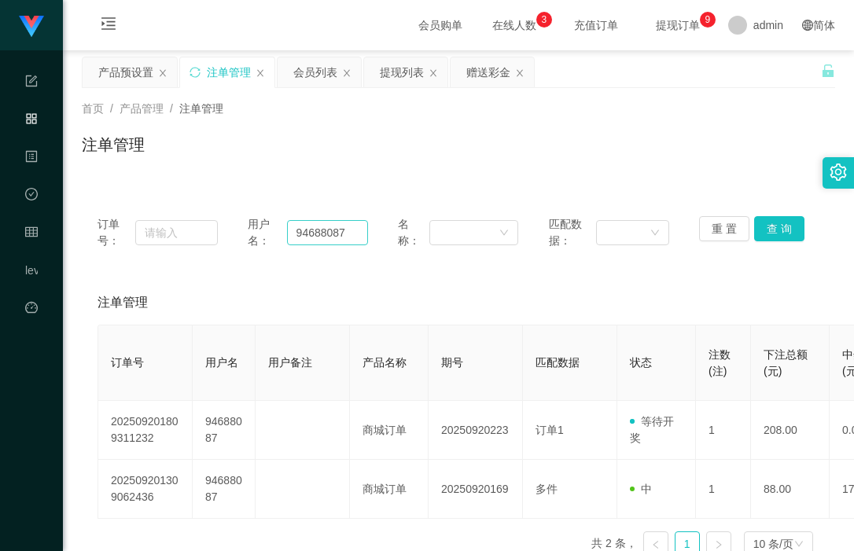
drag, startPoint x: 370, startPoint y: 237, endPoint x: 345, endPoint y: 236, distance: 25.2
click at [345, 236] on div "订单号： 用户名： 94688087 名称： 匹配数据： 重 置 查 询" at bounding box center [459, 232] width 722 height 33
drag, startPoint x: 348, startPoint y: 236, endPoint x: 241, endPoint y: 231, distance: 107.1
click at [241, 231] on div "订单号： 用户名： 94688087 名称： 匹配数据： 重 置 查 询" at bounding box center [459, 232] width 722 height 33
click at [775, 225] on button "查 询" at bounding box center [779, 228] width 50 height 25
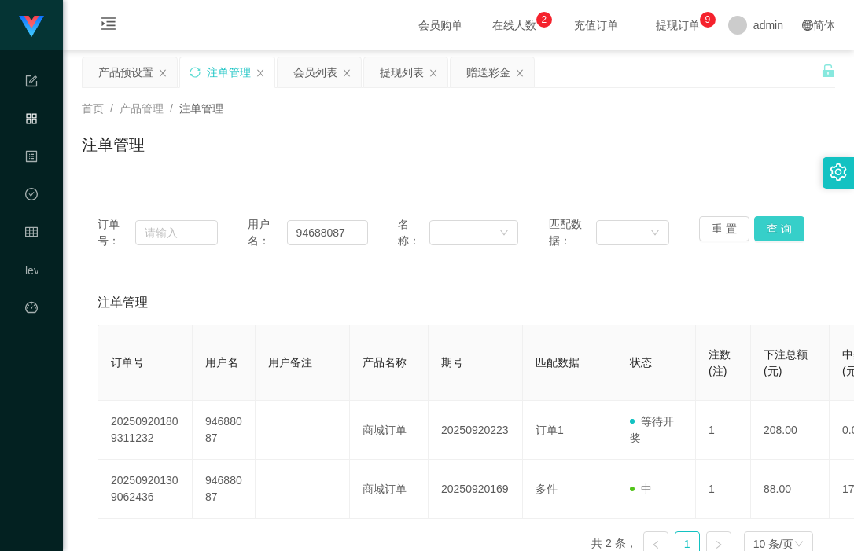
click at [772, 230] on button "查 询" at bounding box center [779, 228] width 50 height 25
click at [344, 234] on input "94688087" at bounding box center [328, 232] width 82 height 25
click at [779, 223] on button "查 询" at bounding box center [779, 228] width 50 height 25
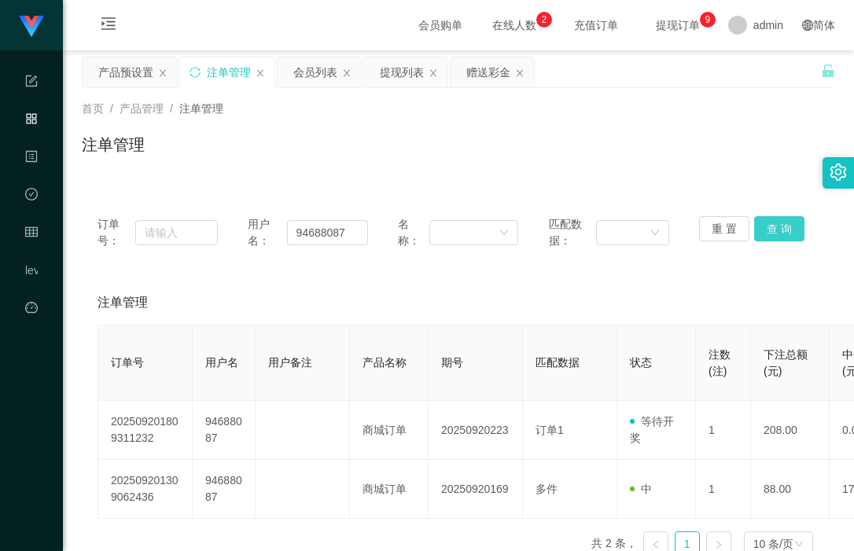
click at [779, 223] on button "查 询" at bounding box center [779, 228] width 50 height 25
click at [779, 223] on button "查 询" at bounding box center [788, 228] width 68 height 25
drag, startPoint x: 779, startPoint y: 223, endPoint x: 787, endPoint y: 251, distance: 28.6
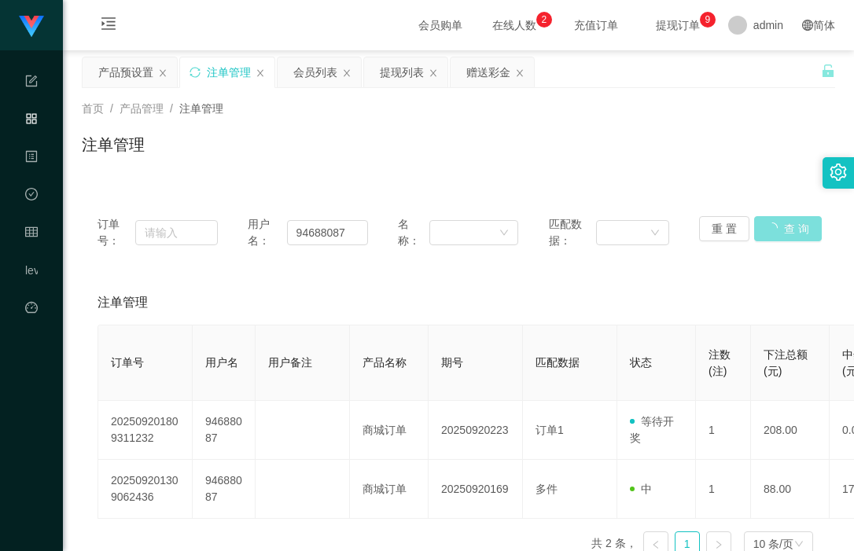
click at [779, 223] on button "查 询" at bounding box center [788, 228] width 68 height 25
click at [525, 138] on div "注单管理" at bounding box center [458, 151] width 753 height 36
click at [406, 79] on div "提现列表" at bounding box center [402, 72] width 44 height 30
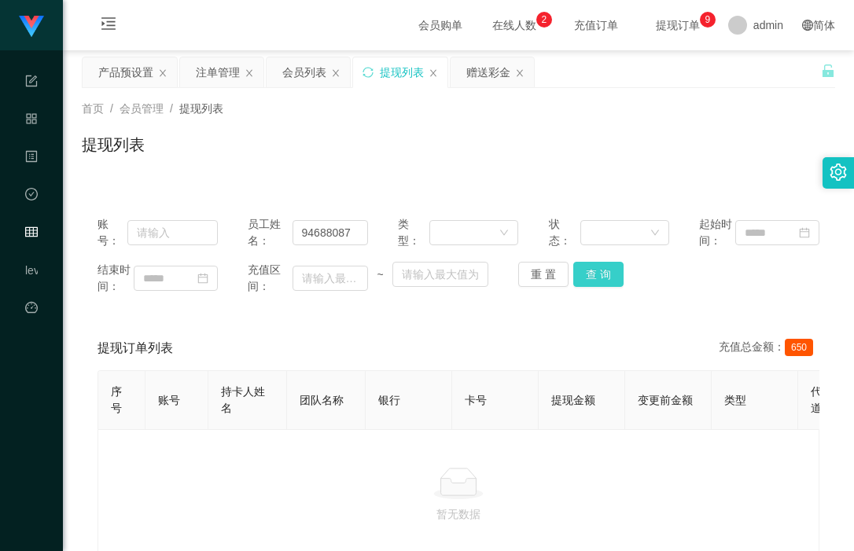
click at [599, 287] on button "查 询" at bounding box center [598, 274] width 50 height 25
click at [224, 79] on div "注单管理" at bounding box center [218, 72] width 44 height 30
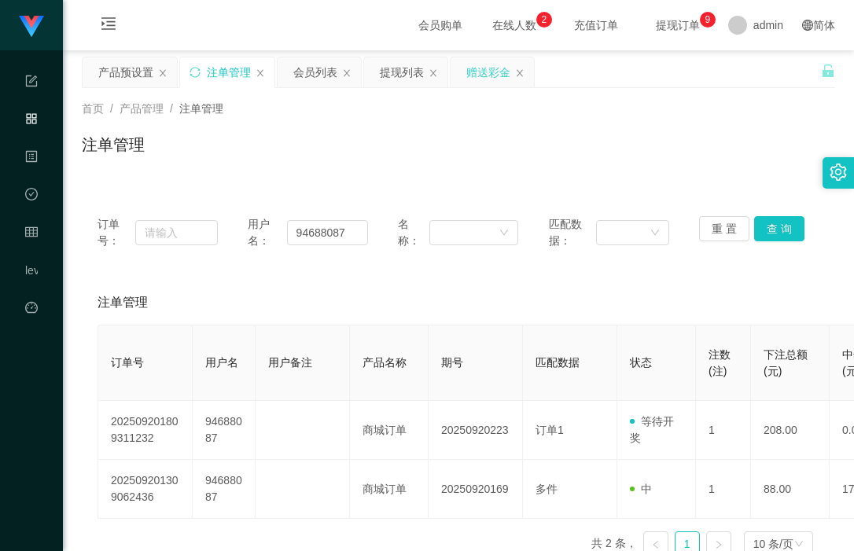
click at [475, 76] on div "赠送彩金" at bounding box center [488, 72] width 44 height 30
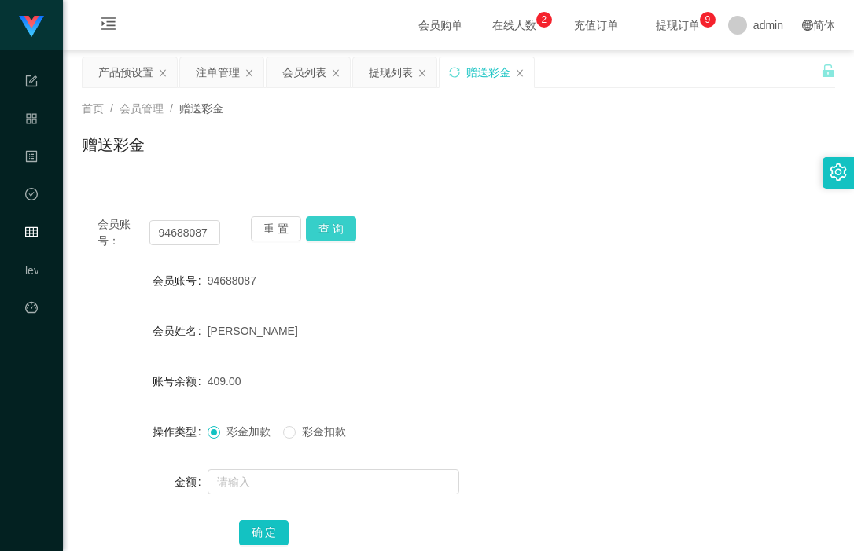
click at [334, 231] on button "查 询" at bounding box center [331, 228] width 50 height 25
click at [486, 235] on div "会员账号： 94688087 重 置 查 询" at bounding box center [458, 232] width 753 height 33
click at [323, 227] on button "查 询" at bounding box center [331, 228] width 50 height 25
click at [317, 227] on button "查 询" at bounding box center [331, 228] width 50 height 25
